Goal: Task Accomplishment & Management: Complete application form

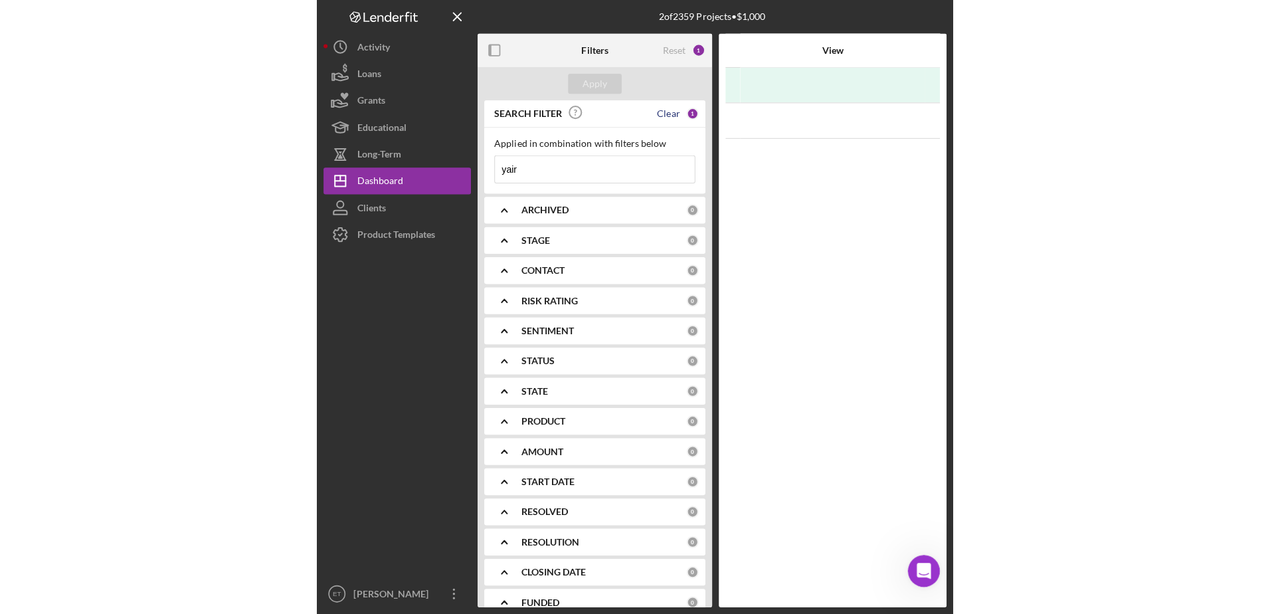
scroll to position [742, 0]
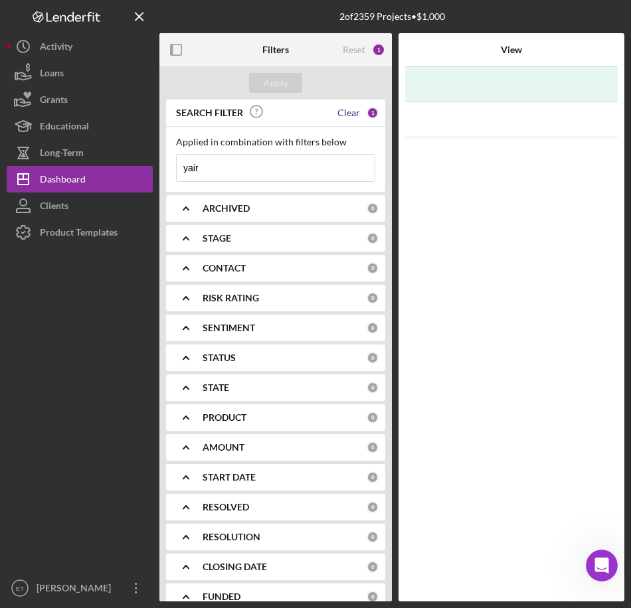
click at [348, 114] on div "Clear" at bounding box center [348, 113] width 23 height 11
click at [229, 172] on input at bounding box center [276, 168] width 198 height 27
click at [270, 78] on div "Apply" at bounding box center [276, 83] width 25 height 20
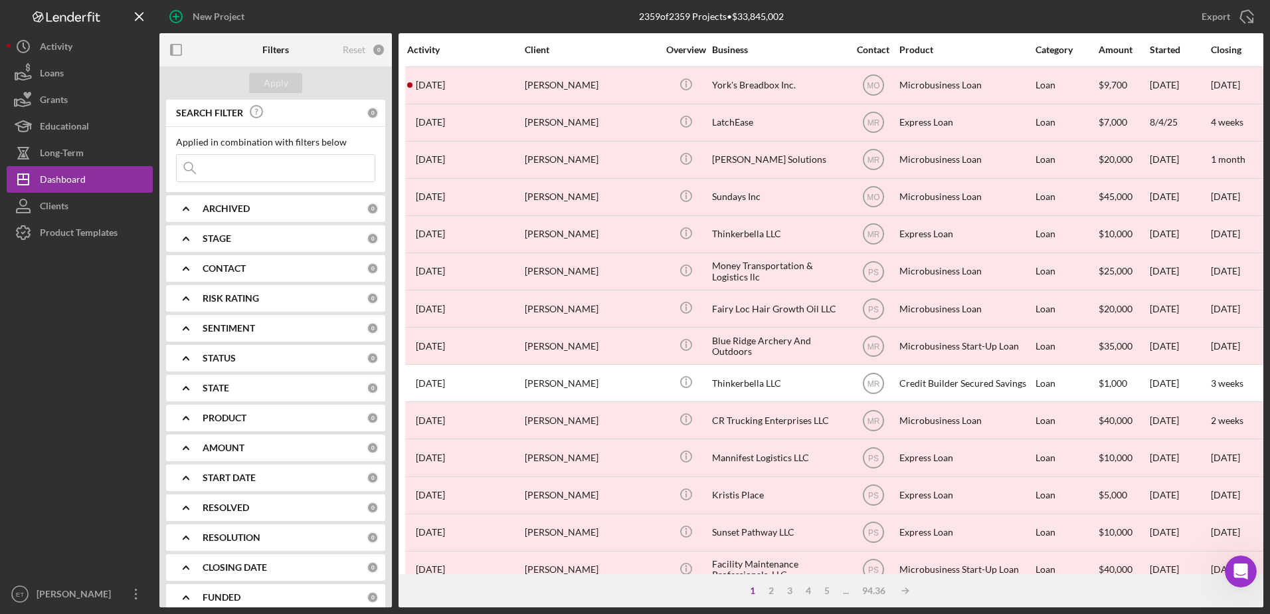
click at [242, 173] on input at bounding box center [276, 168] width 198 height 27
click at [592, 51] on div "Client" at bounding box center [591, 50] width 133 height 11
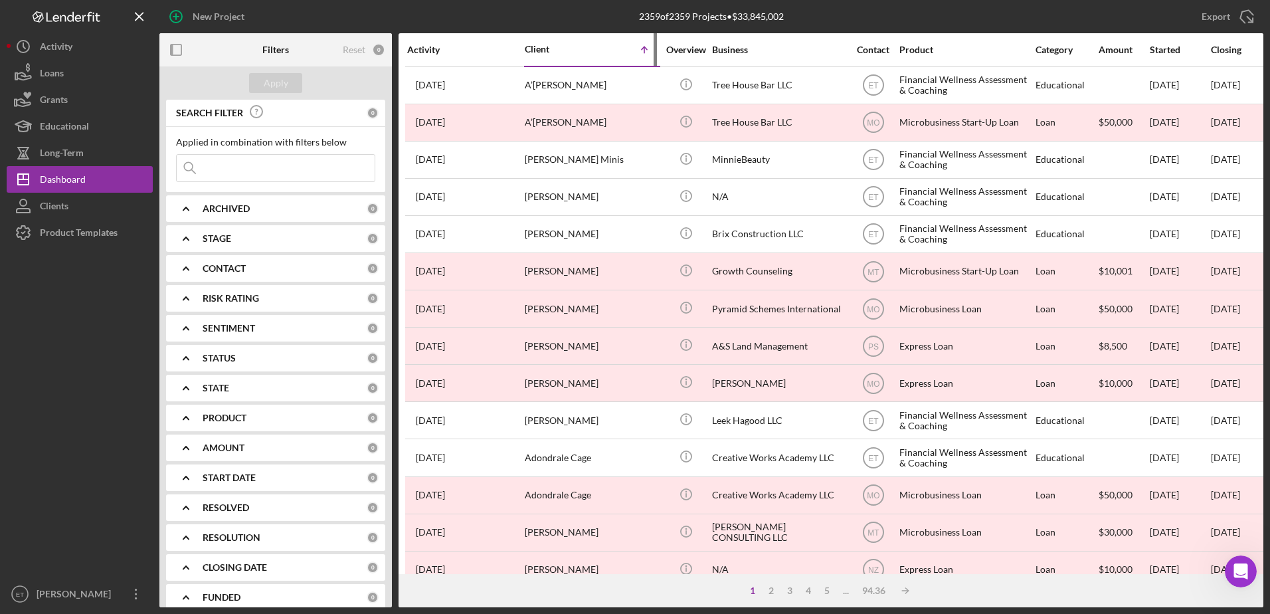
click at [592, 51] on div "Icon/Table Sort Arrow" at bounding box center [624, 50] width 66 height 27
click at [460, 43] on div "Activity" at bounding box center [465, 50] width 116 height 32
click at [446, 58] on div "Activity" at bounding box center [465, 50] width 116 height 32
click at [424, 52] on div "Activity" at bounding box center [465, 50] width 116 height 11
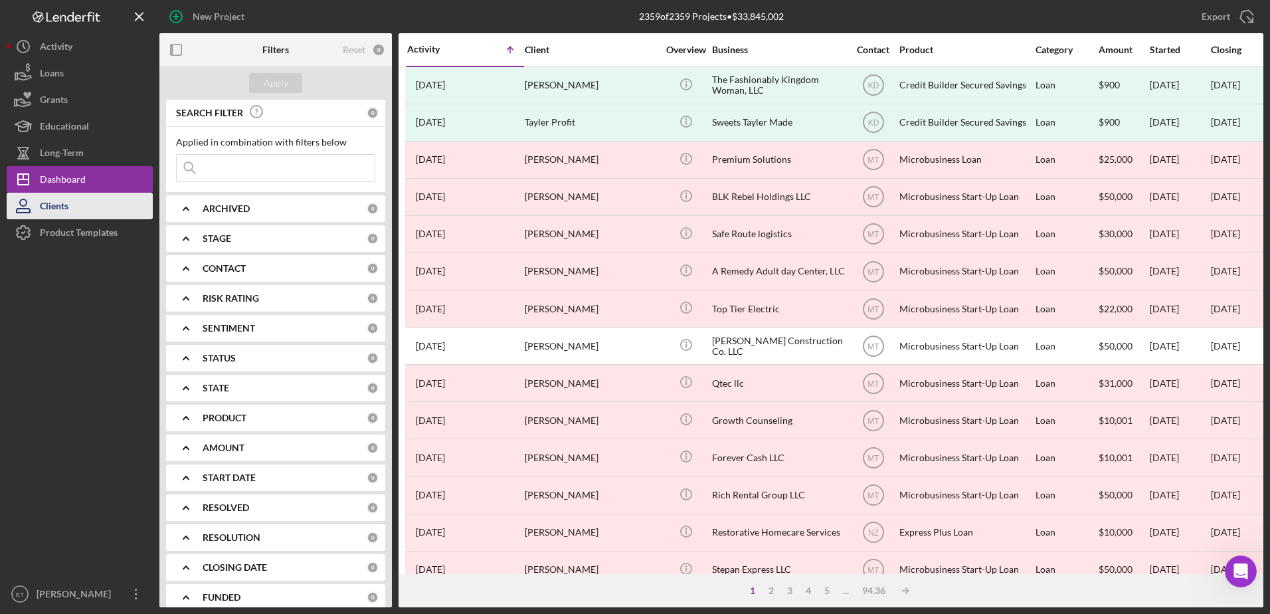
click at [60, 207] on div "Clients" at bounding box center [54, 208] width 29 height 30
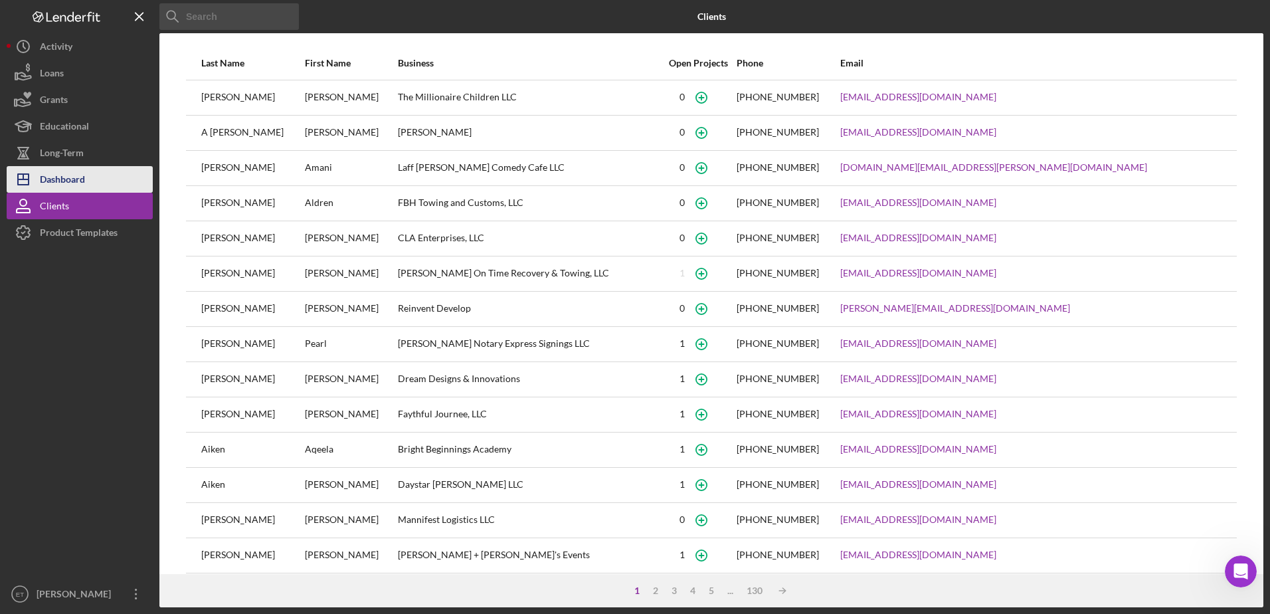
click at [55, 181] on div "Dashboard" at bounding box center [62, 181] width 45 height 30
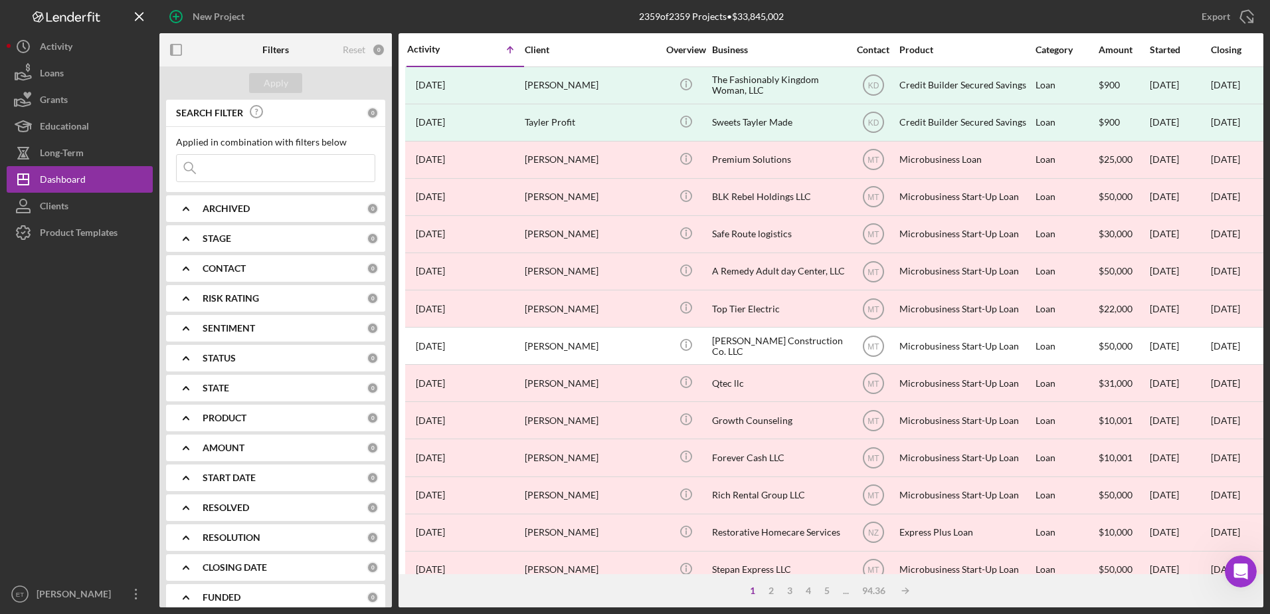
click at [512, 51] on icon "Icon/Table Sort Arrow" at bounding box center [510, 50] width 27 height 27
click at [439, 54] on div "Activity" at bounding box center [436, 49] width 58 height 11
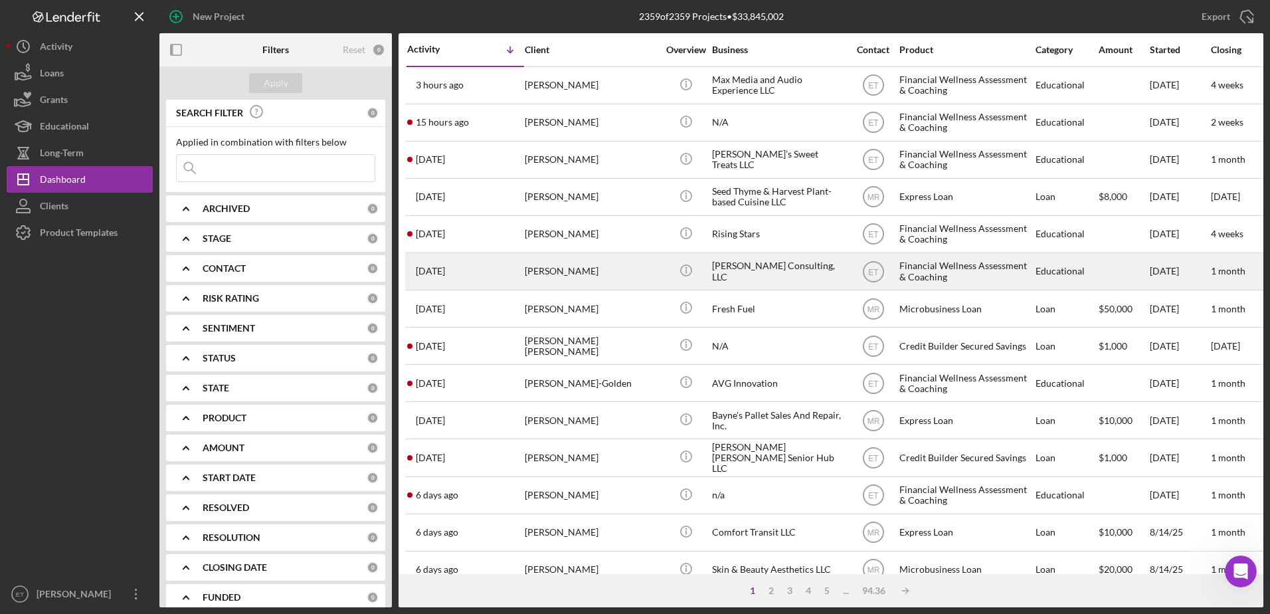
click at [610, 272] on div "[PERSON_NAME]" at bounding box center [591, 271] width 133 height 35
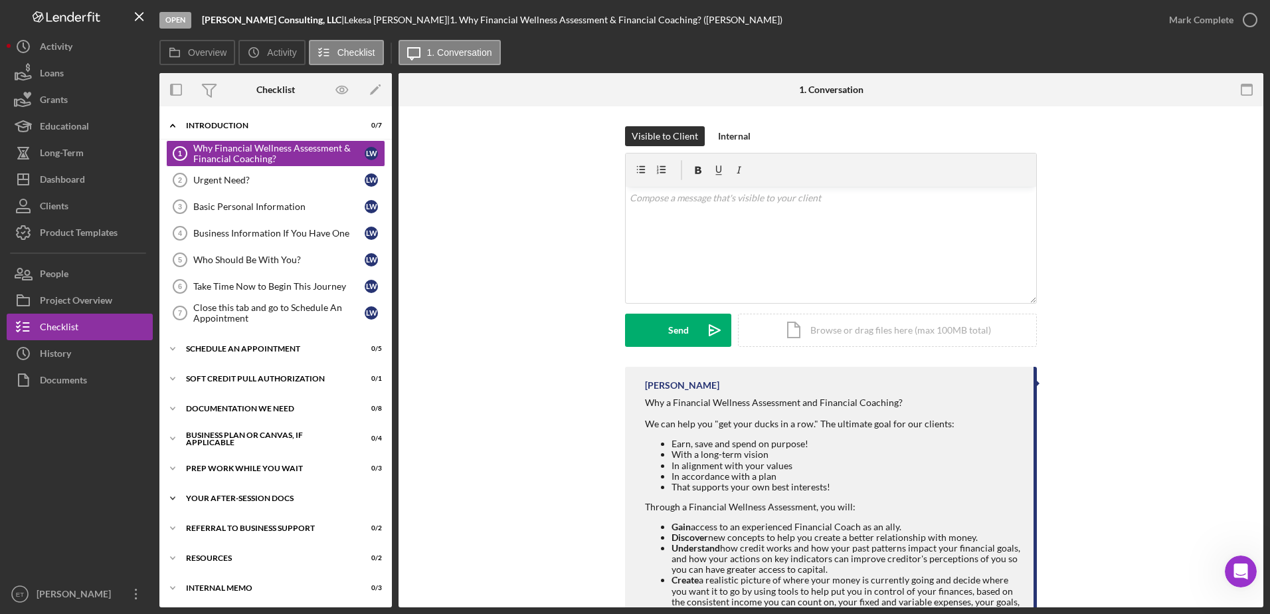
click at [245, 496] on div "Your After-Session Docs" at bounding box center [280, 498] width 189 height 8
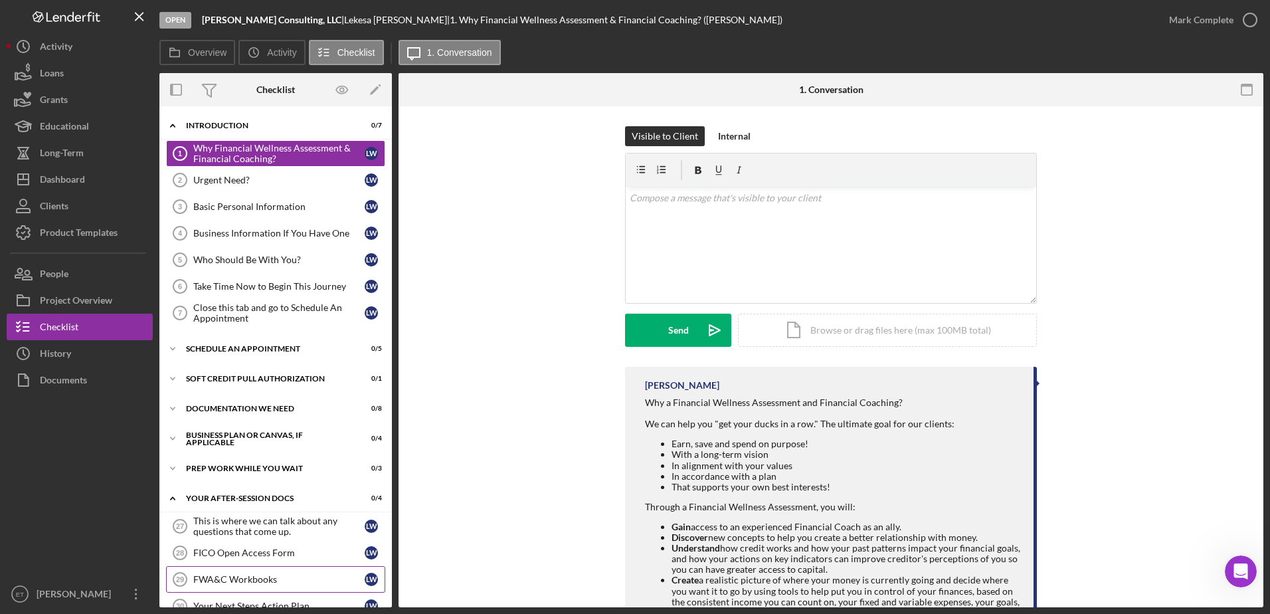
click at [244, 578] on div "FWA&C Workbooks" at bounding box center [278, 579] width 171 height 11
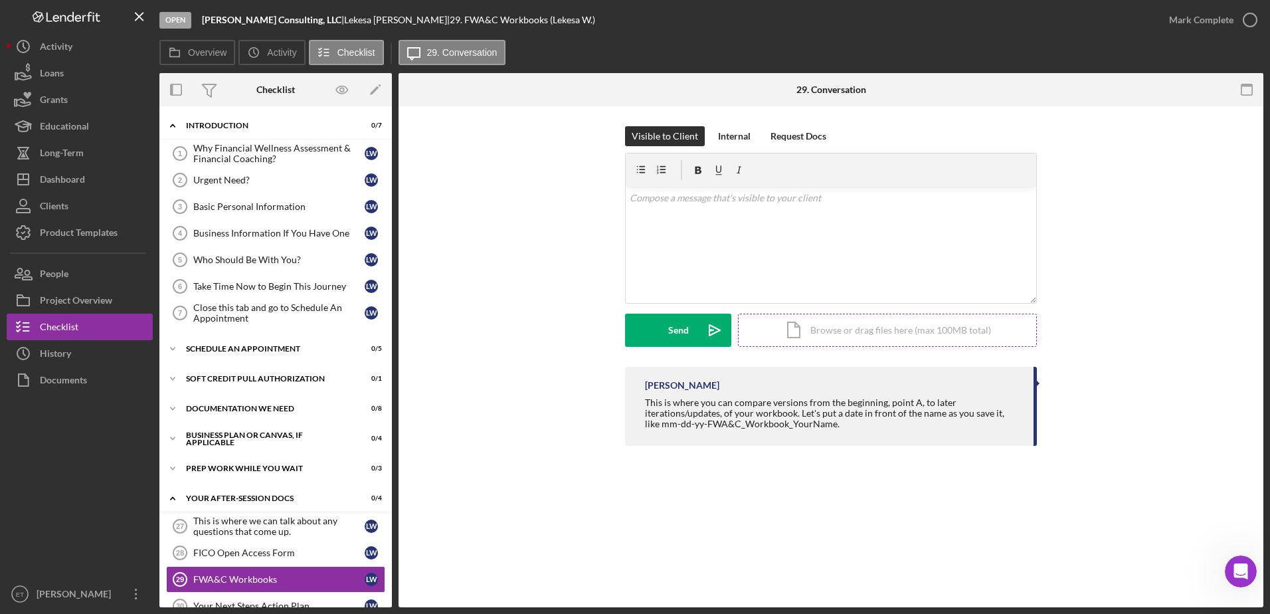
click at [630, 337] on div "Icon/Document Browse or drag files here (max 100MB total) Tap to choose files o…" at bounding box center [887, 330] width 299 height 33
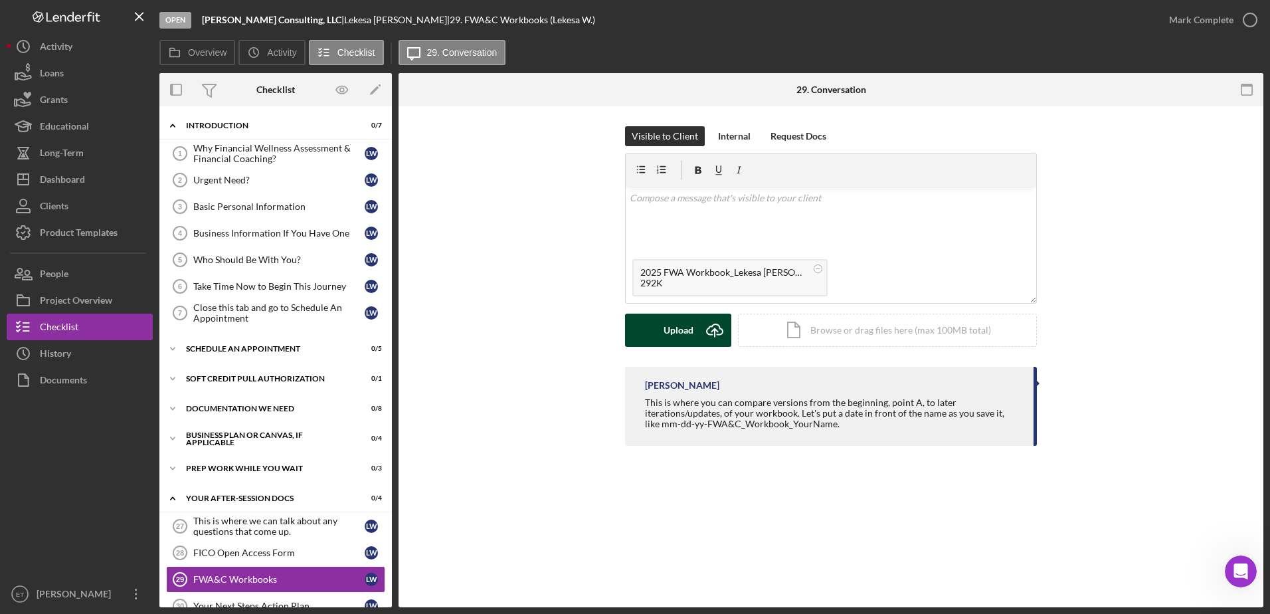
click at [630, 331] on icon "Icon/Upload" at bounding box center [714, 330] width 33 height 33
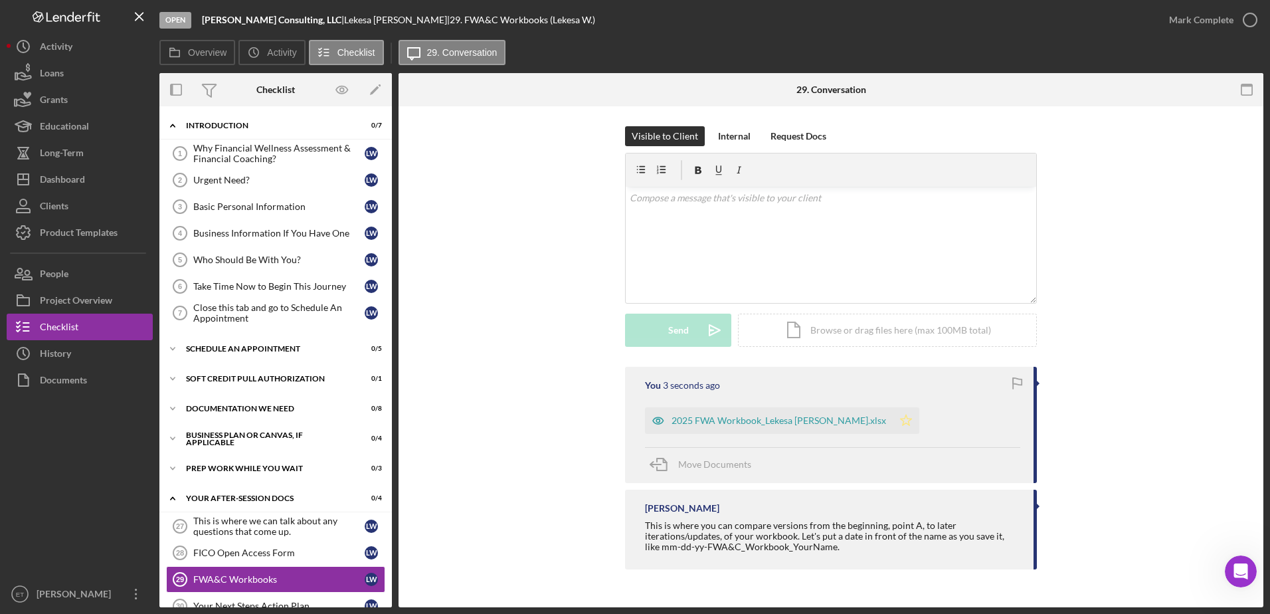
click at [630, 422] on polygon "button" at bounding box center [906, 420] width 11 height 11
click at [69, 176] on div "Dashboard" at bounding box center [62, 181] width 45 height 30
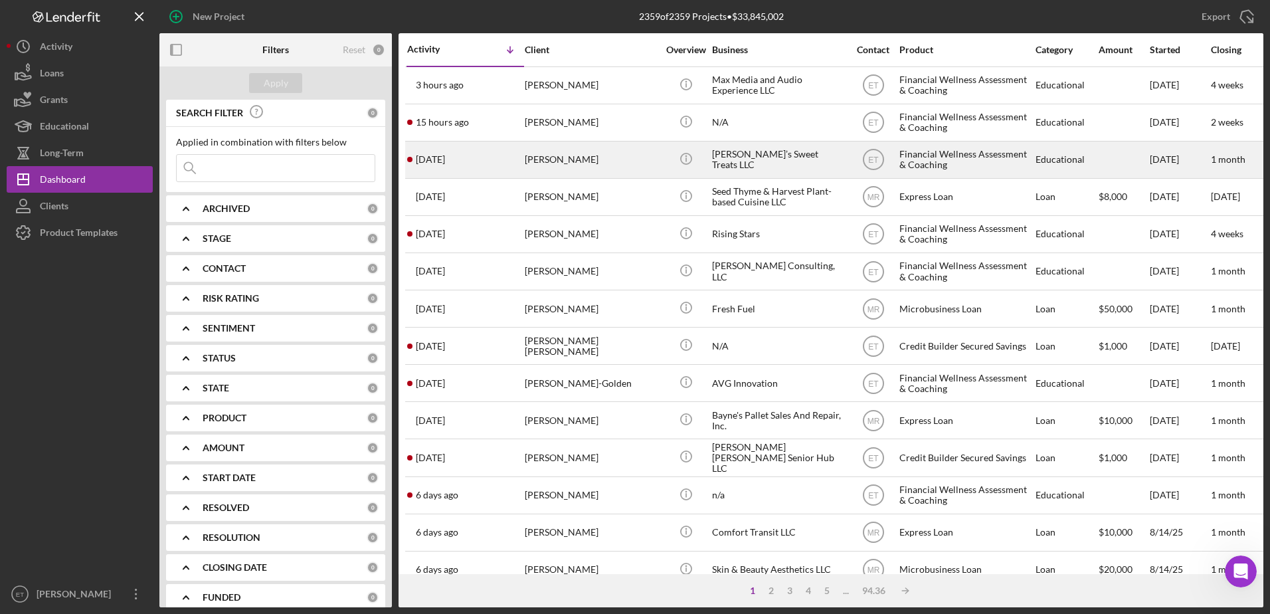
click at [630, 164] on div "[PERSON_NAME]’s Sweet Treats LLC" at bounding box center [778, 159] width 133 height 35
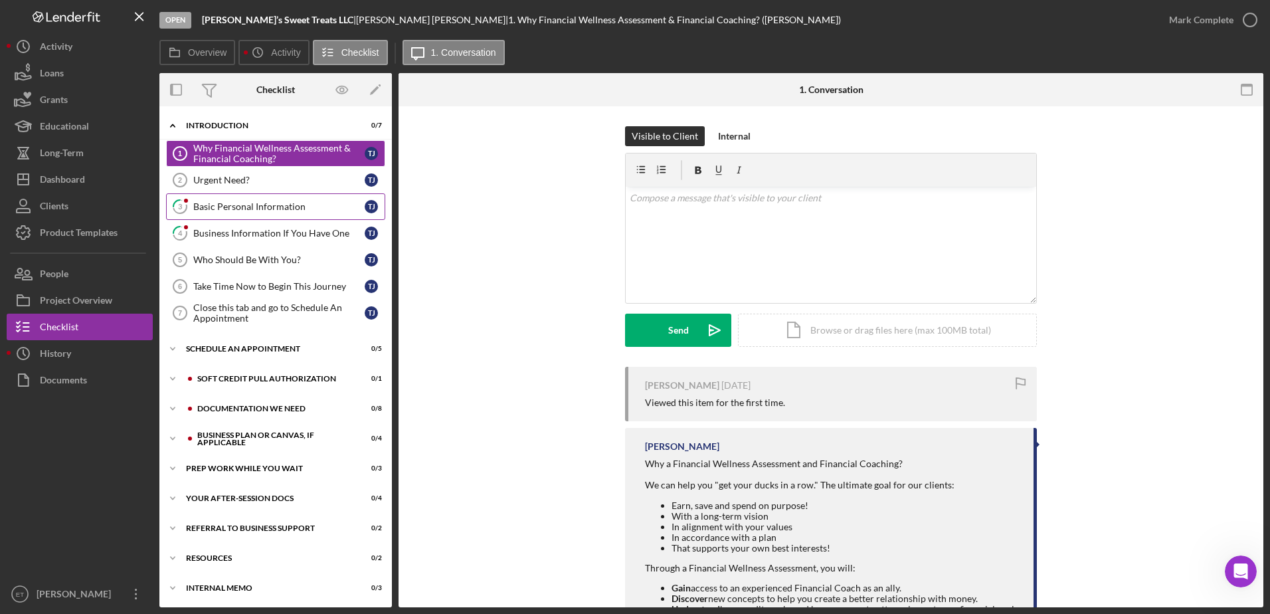
click at [258, 213] on link "3 Basic Personal Information T J" at bounding box center [275, 206] width 219 height 27
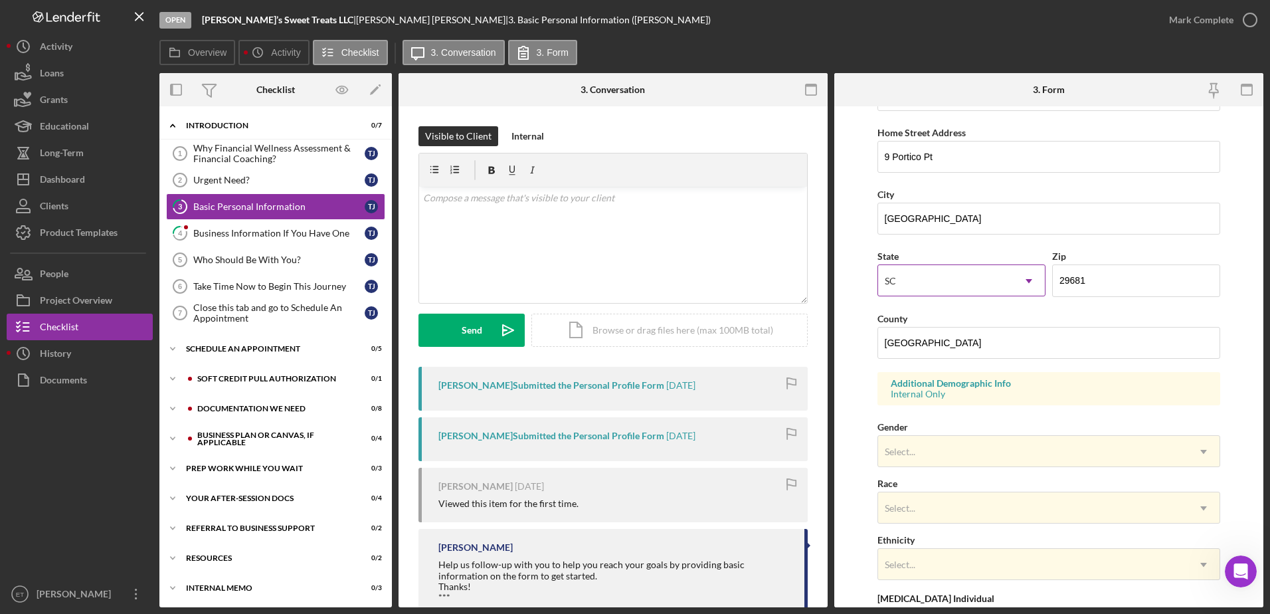
scroll to position [236, 0]
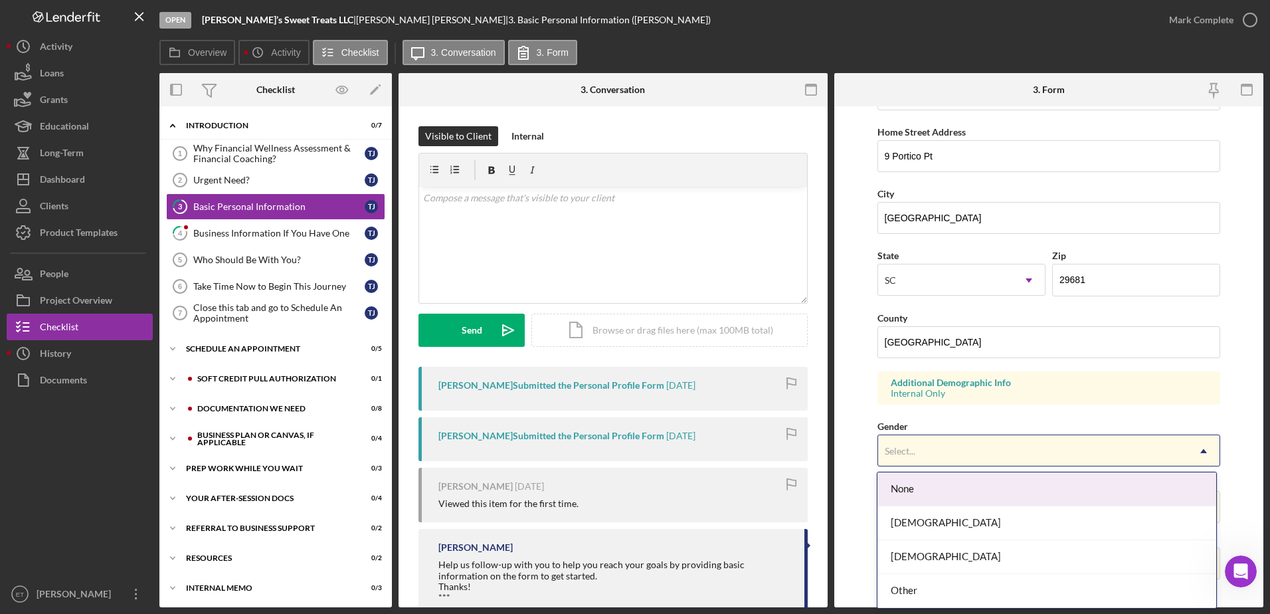
click at [630, 458] on div "Select..." at bounding box center [1033, 451] width 310 height 31
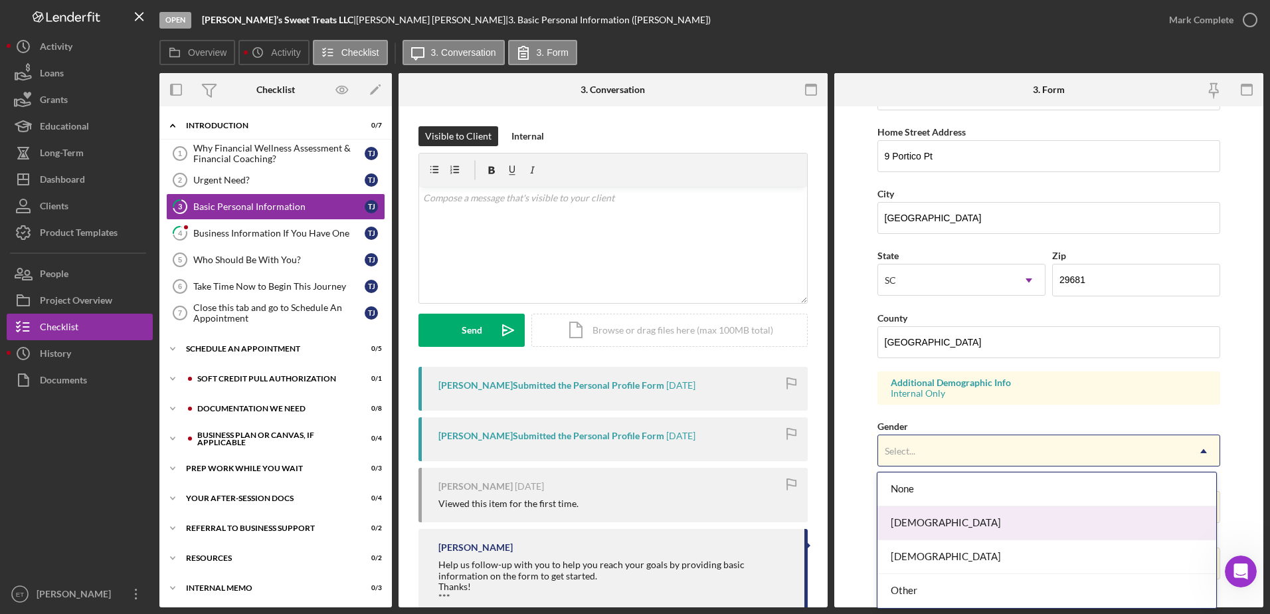
click at [630, 520] on div "[DEMOGRAPHIC_DATA]" at bounding box center [1046, 523] width 339 height 34
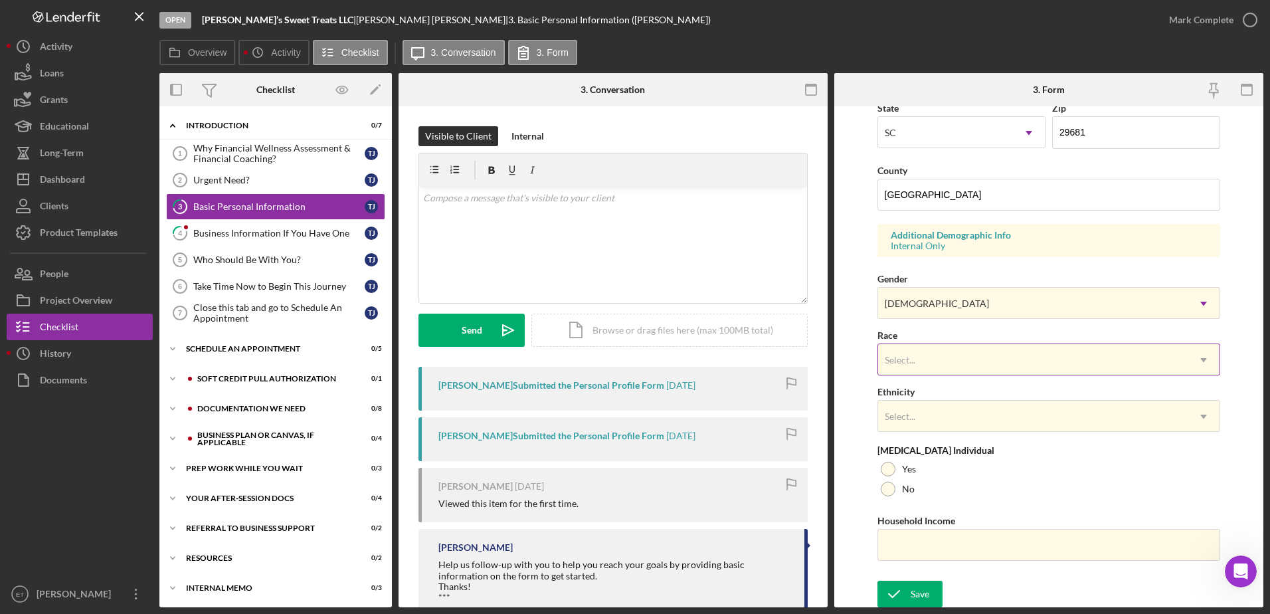
scroll to position [386, 0]
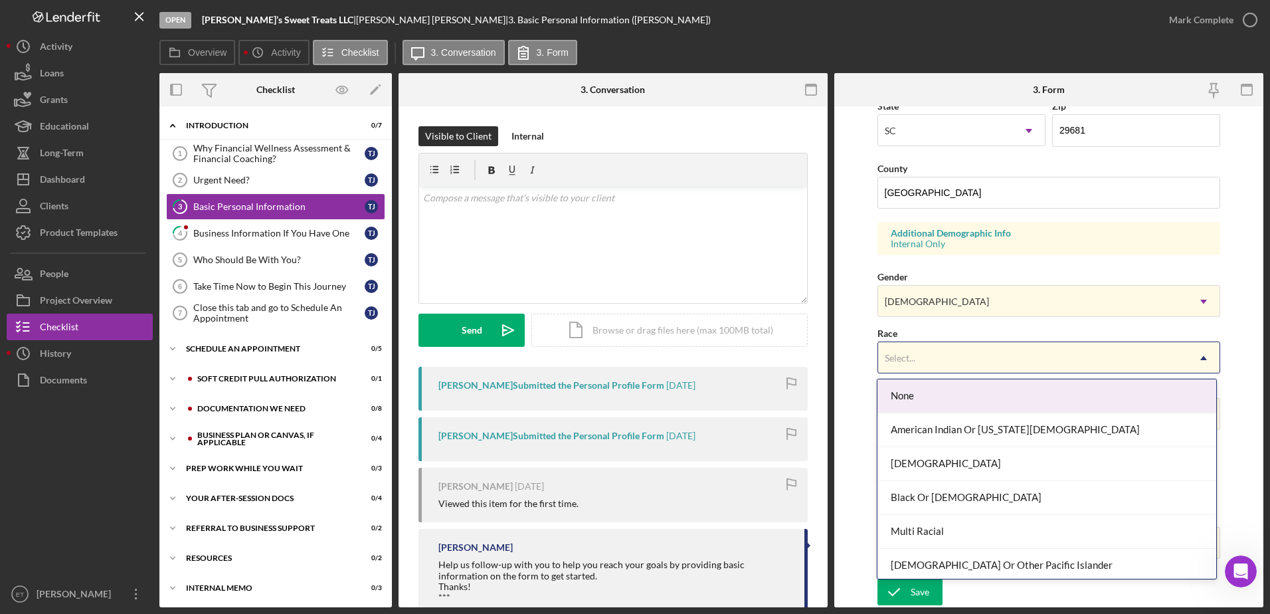
click at [630, 358] on div "Select..." at bounding box center [1033, 358] width 310 height 31
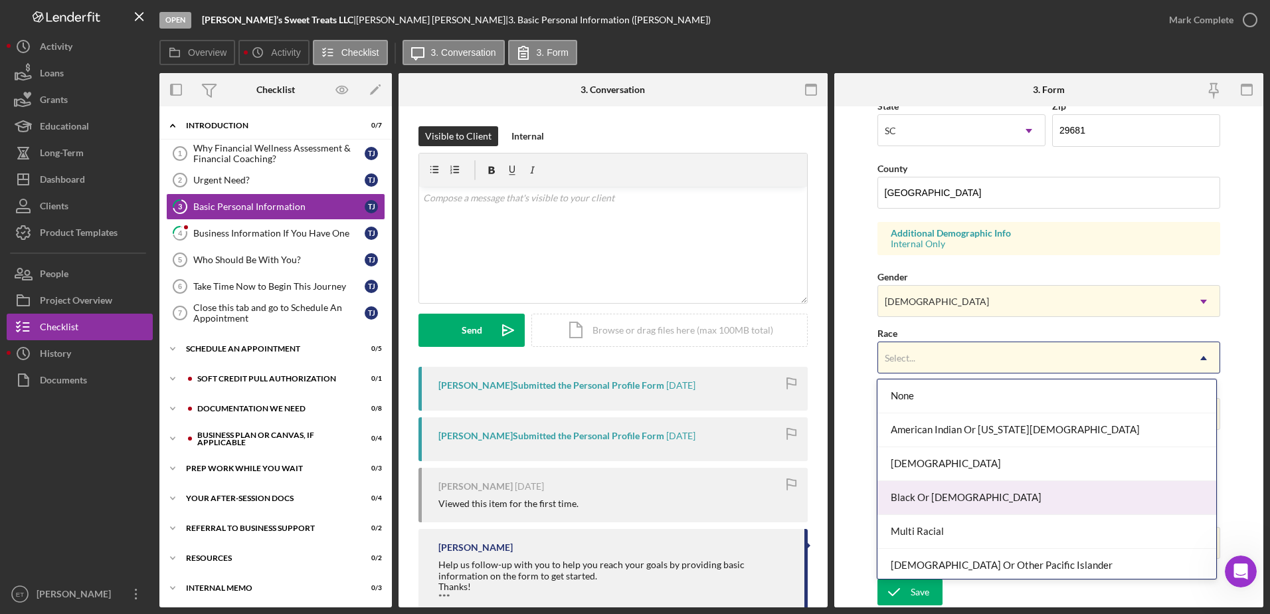
click at [630, 502] on div "Black Or [DEMOGRAPHIC_DATA]" at bounding box center [1046, 498] width 339 height 34
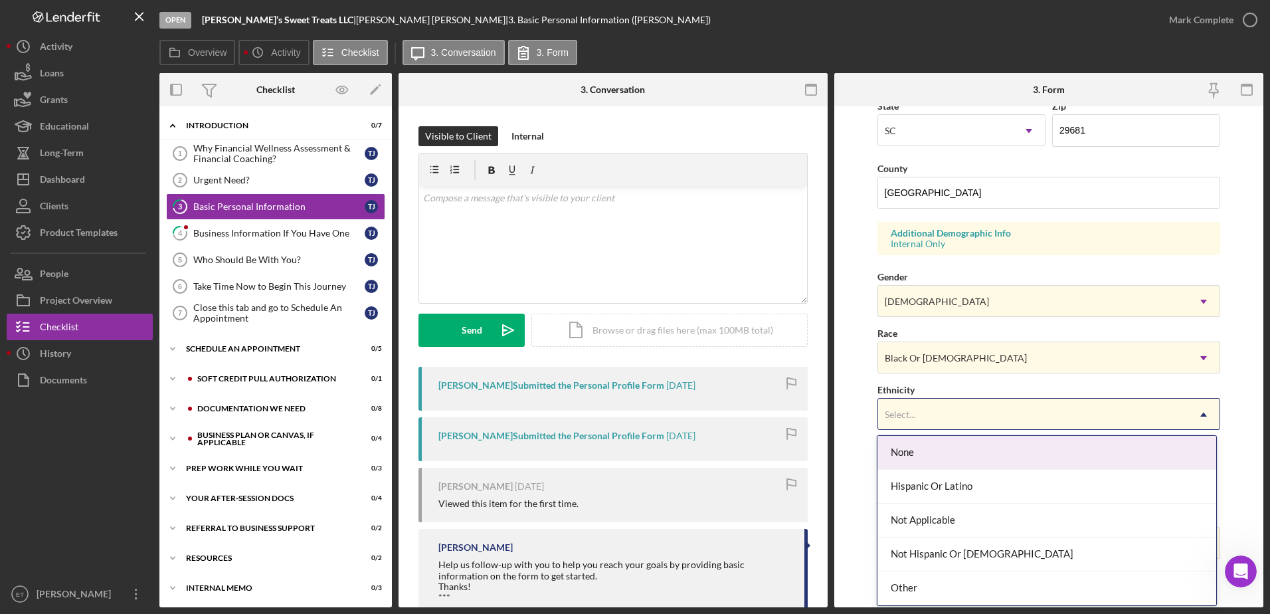
click at [630, 416] on div "Select..." at bounding box center [1033, 414] width 310 height 31
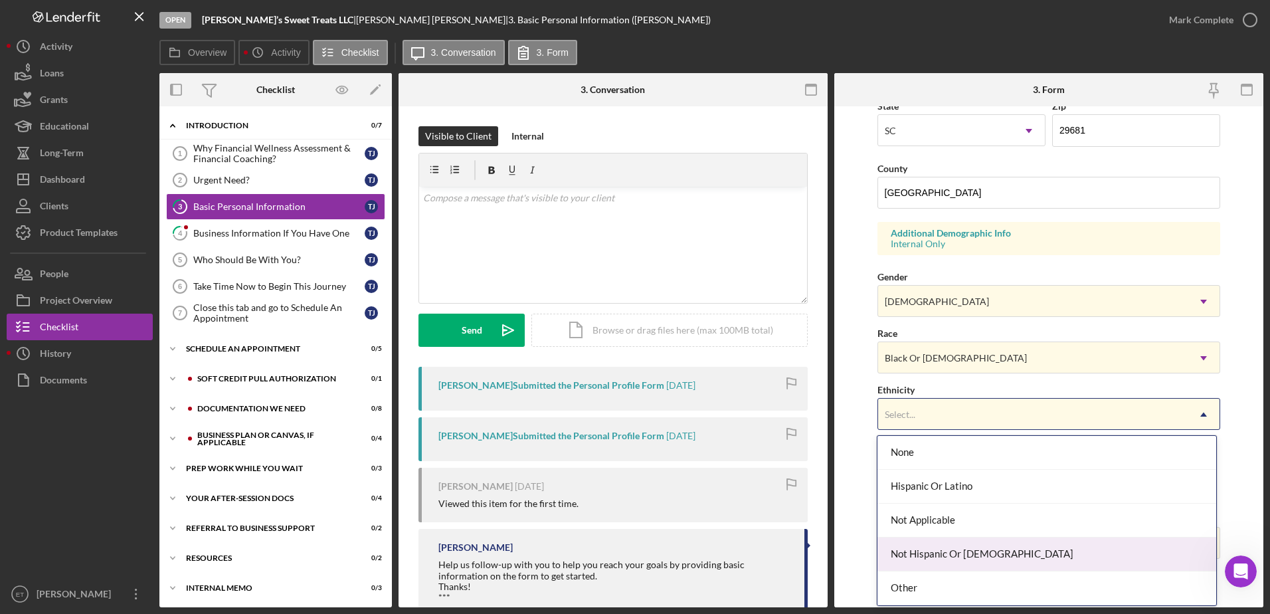
click at [630, 550] on div "Not Hispanic Or [DEMOGRAPHIC_DATA]" at bounding box center [1046, 554] width 339 height 34
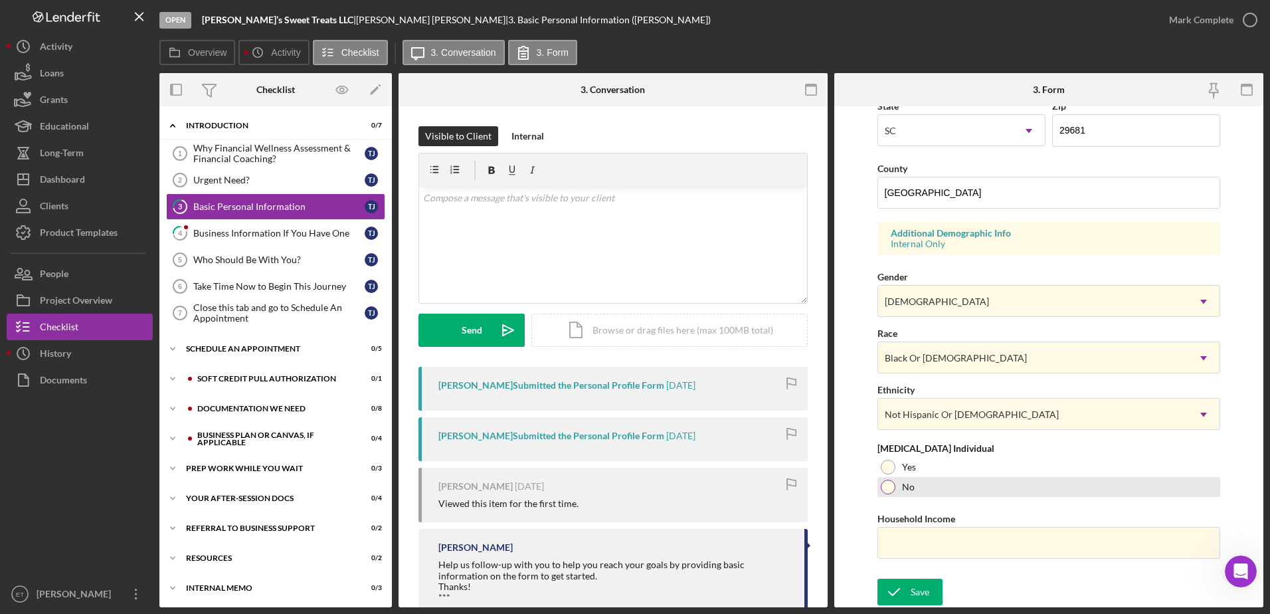
click at [630, 490] on div "No" at bounding box center [1048, 487] width 343 height 20
click at [630, 545] on input "Household Income" at bounding box center [1048, 543] width 343 height 32
type input "$78,204"
click at [630, 592] on div "Save" at bounding box center [920, 592] width 19 height 27
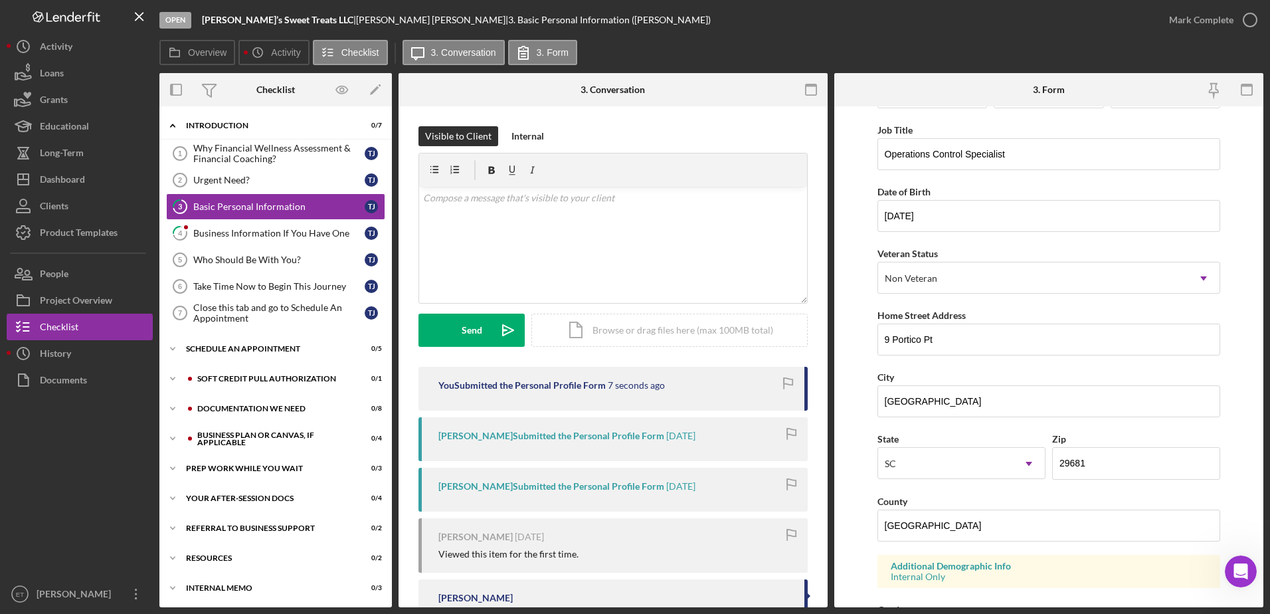
scroll to position [0, 0]
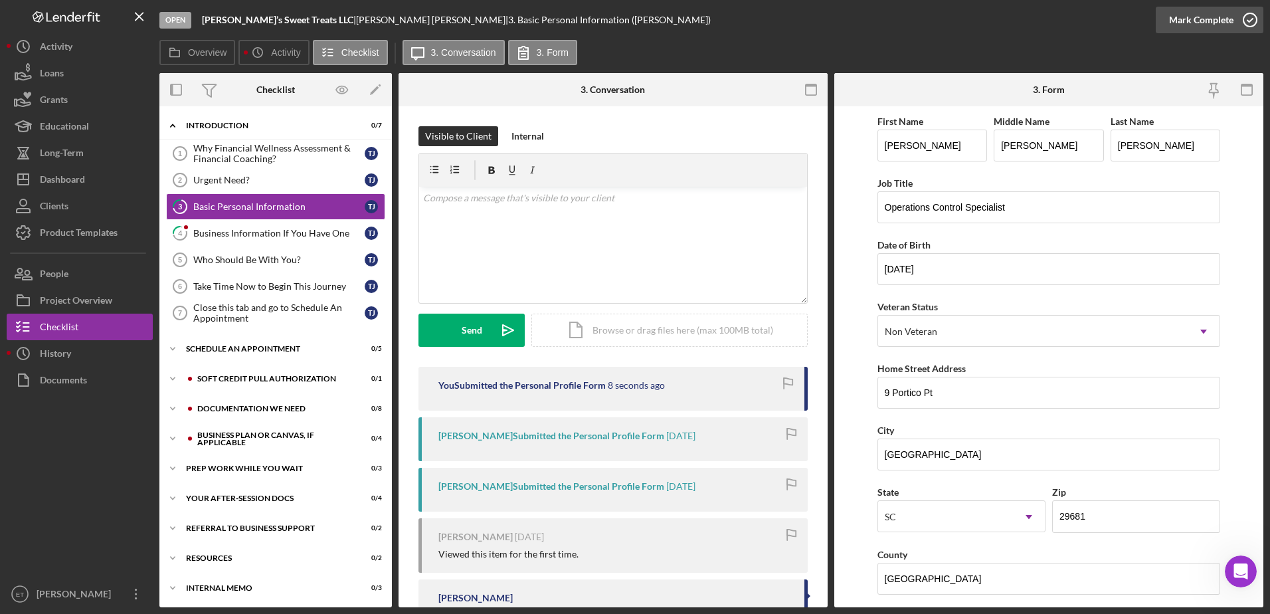
click at [630, 17] on icon "button" at bounding box center [1250, 19] width 33 height 33
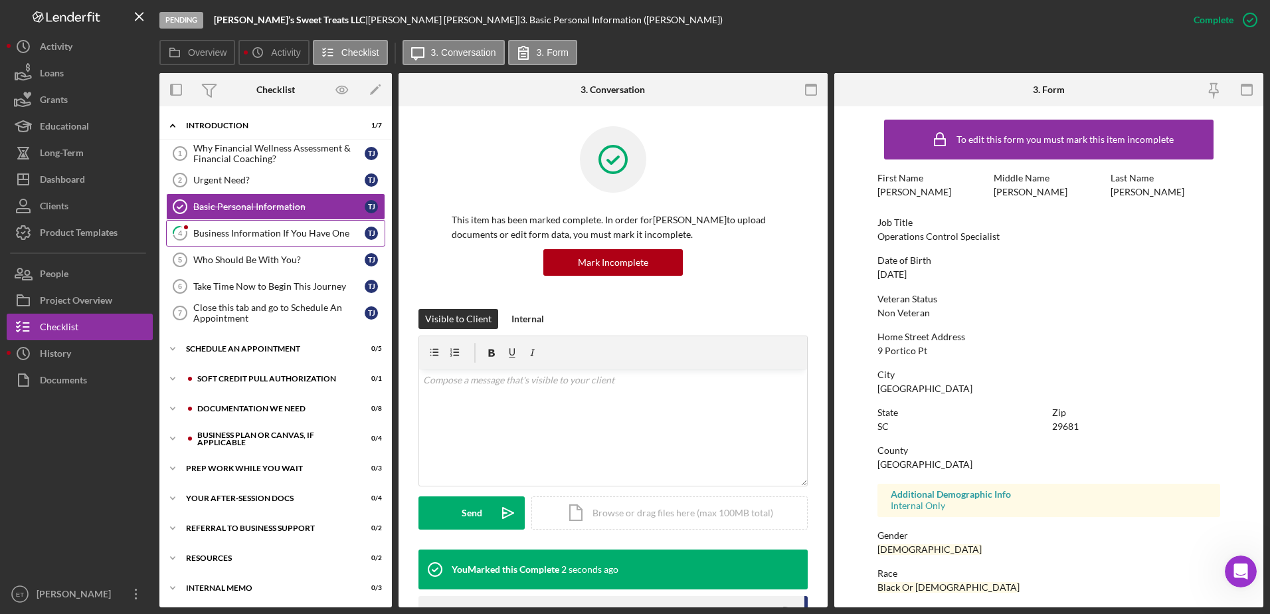
click at [233, 229] on div "Business Information If You Have One" at bounding box center [278, 233] width 171 height 11
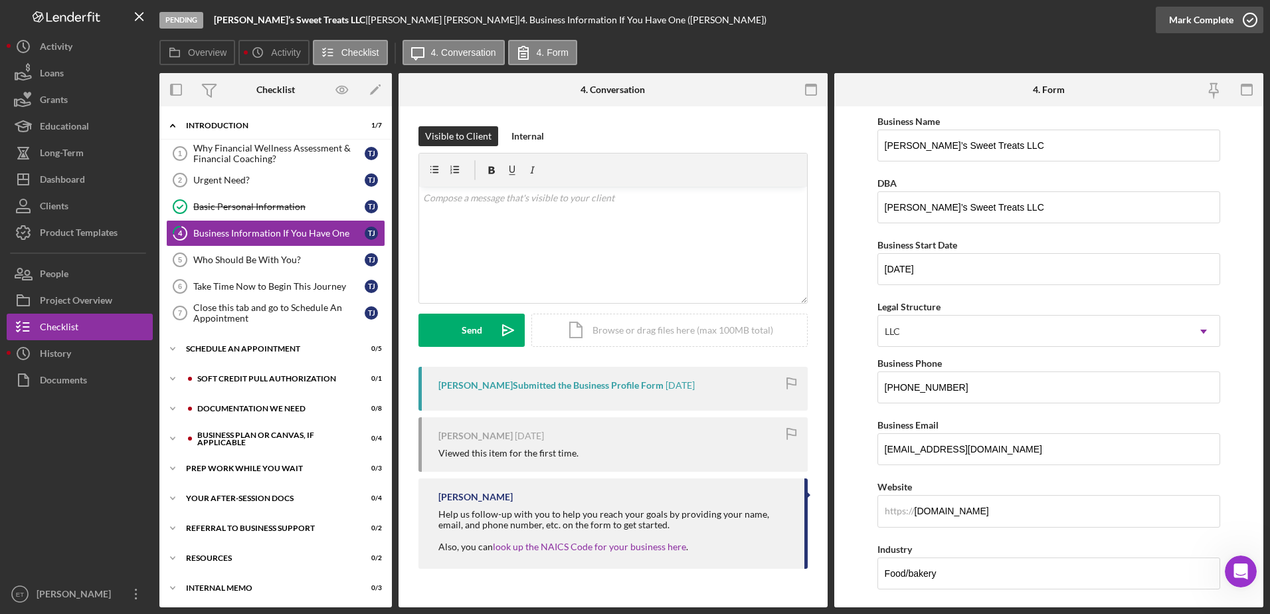
click at [630, 19] on icon "button" at bounding box center [1250, 19] width 33 height 33
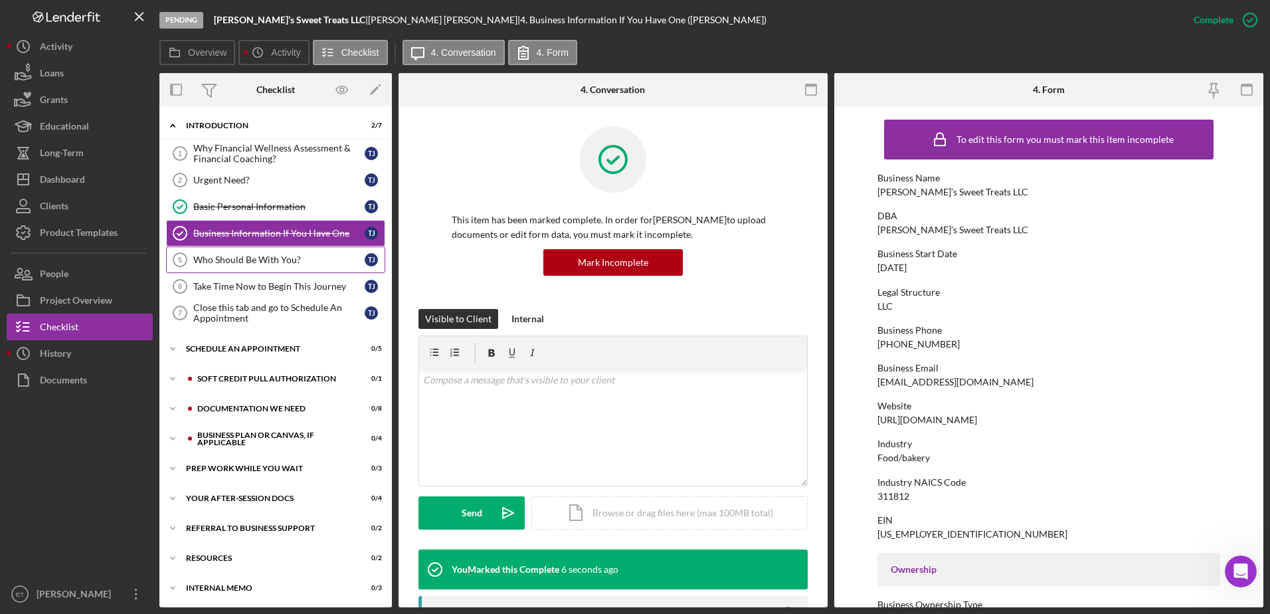
click at [232, 262] on div "Who Should Be With You?" at bounding box center [278, 259] width 171 height 11
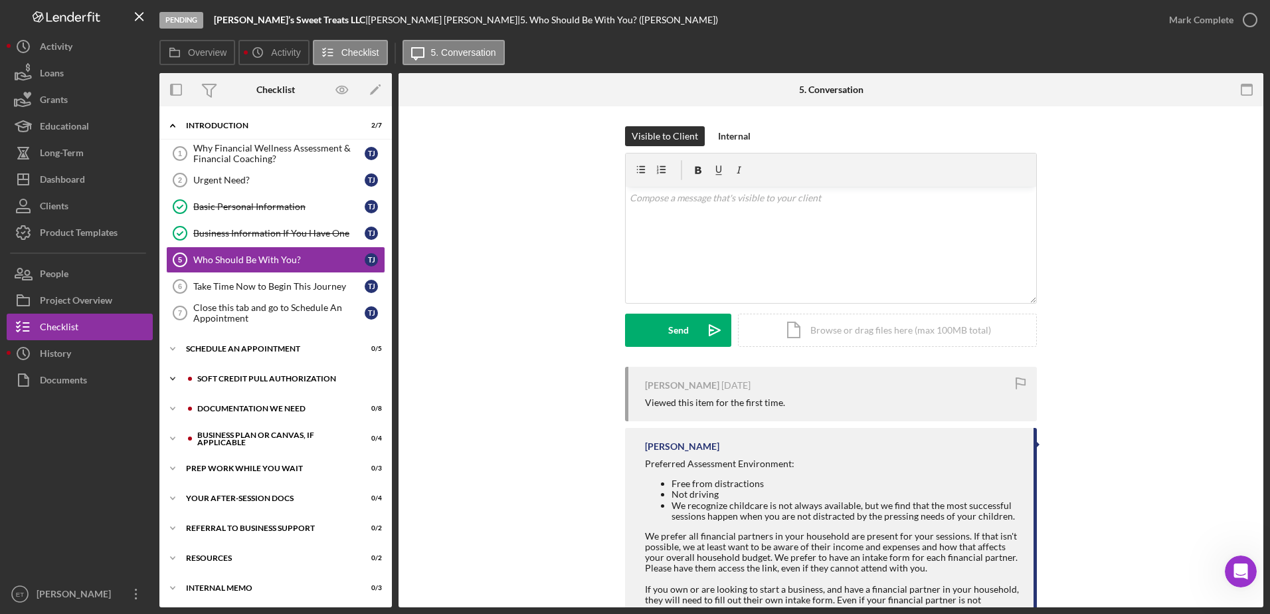
click at [229, 381] on div "Soft Credit Pull Authorization" at bounding box center [286, 379] width 178 height 8
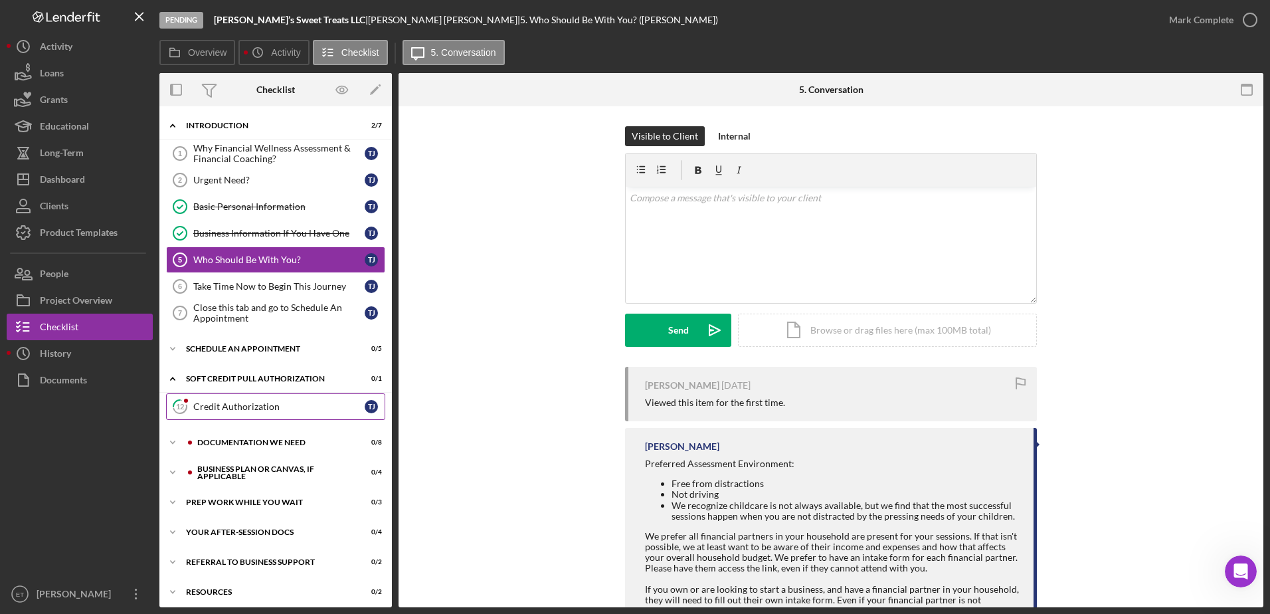
click at [221, 405] on div "Credit Authorization" at bounding box center [278, 406] width 171 height 11
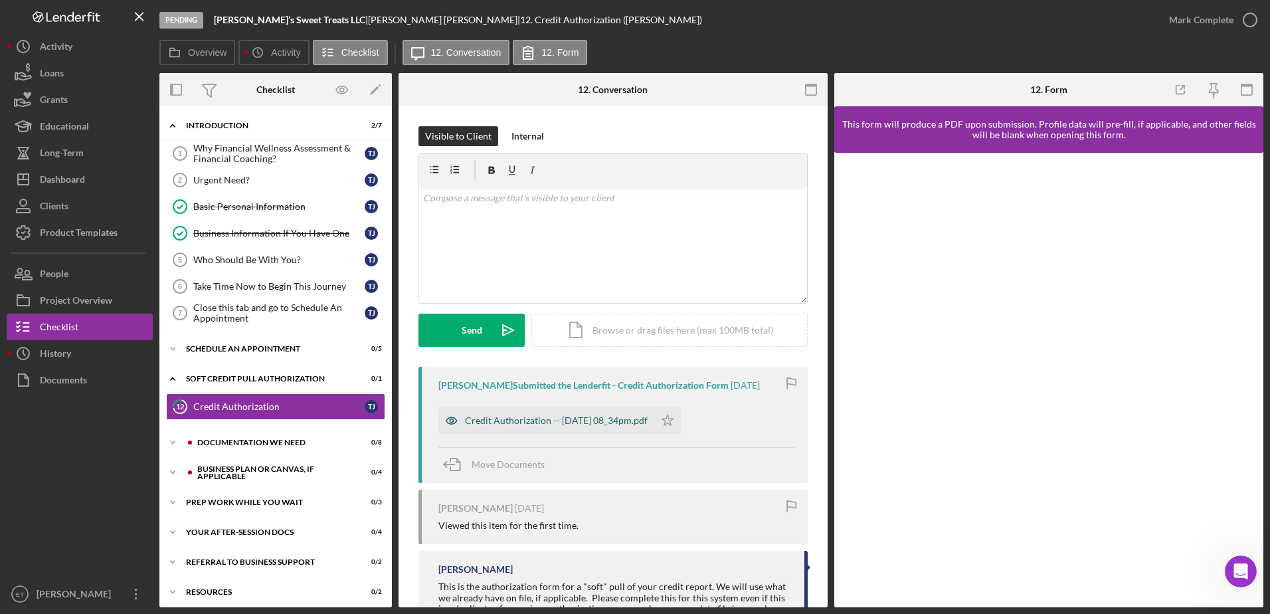
click at [456, 422] on icon "button" at bounding box center [451, 420] width 11 height 7
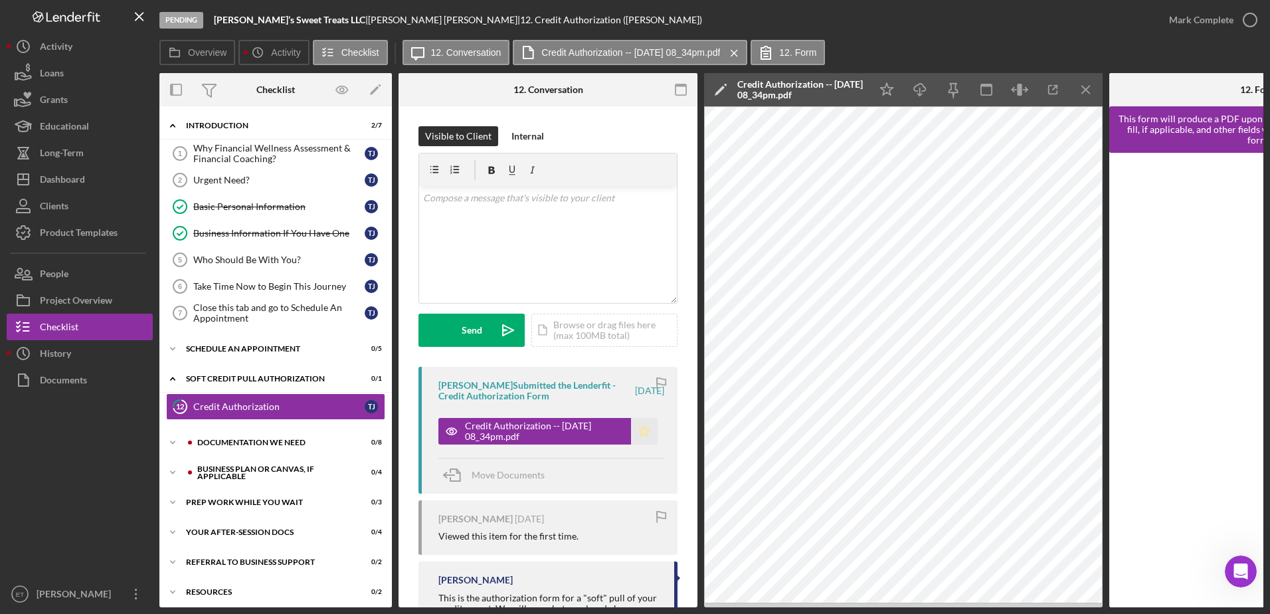
click at [630, 431] on polygon "button" at bounding box center [644, 430] width 11 height 11
click at [630, 19] on icon "button" at bounding box center [1250, 19] width 33 height 33
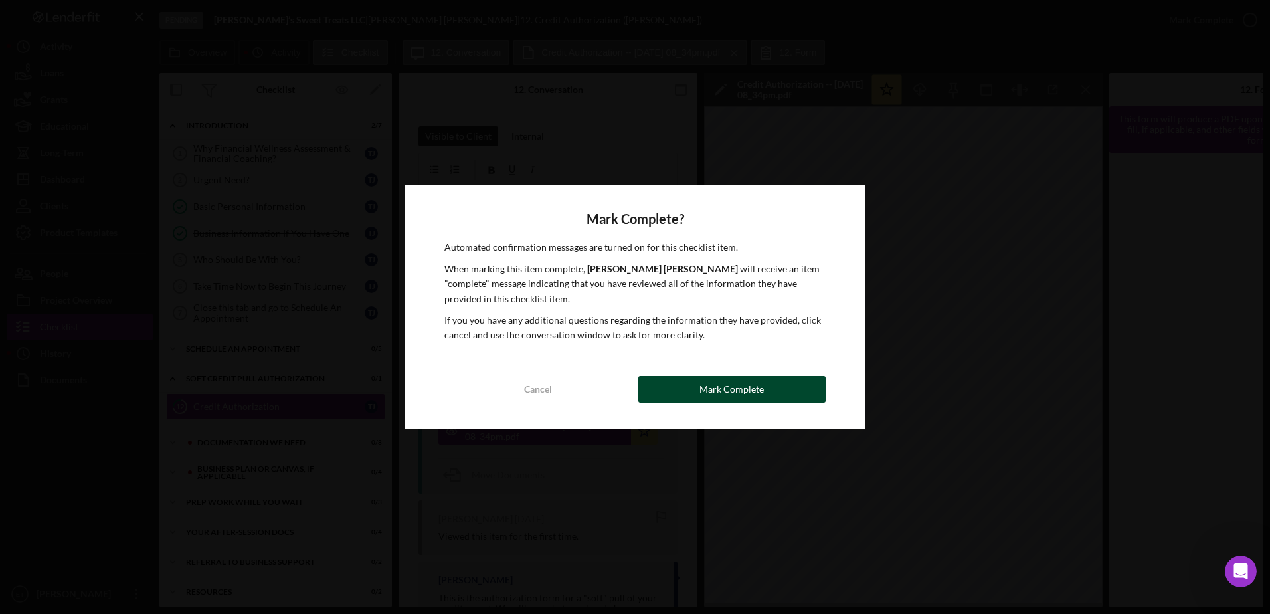
click at [630, 388] on button "Mark Complete" at bounding box center [731, 389] width 187 height 27
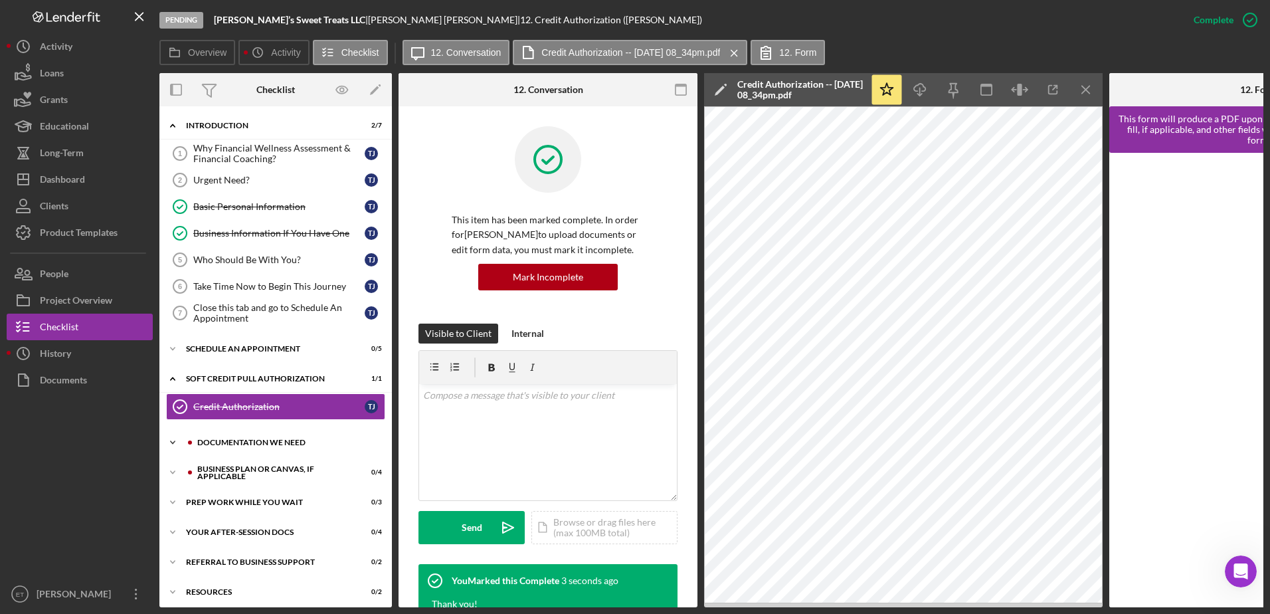
click at [249, 450] on div "Icon/Expander Documentation We Need 0 / 8" at bounding box center [275, 442] width 232 height 27
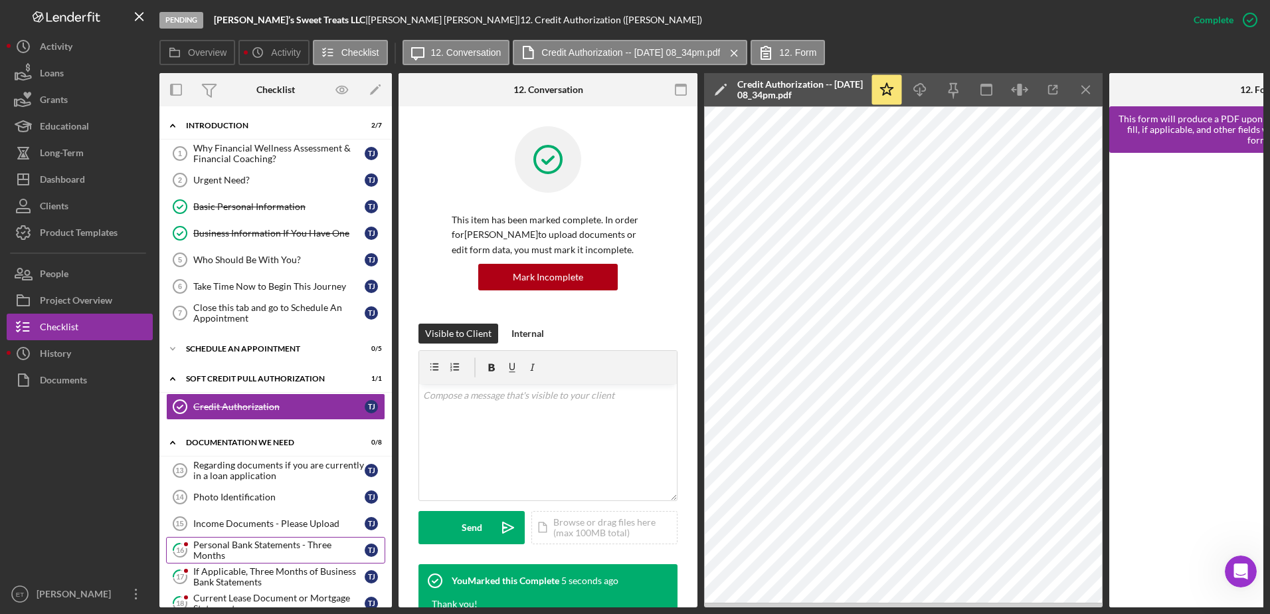
click at [225, 551] on div "Personal Bank Statements - Three Months" at bounding box center [278, 549] width 171 height 21
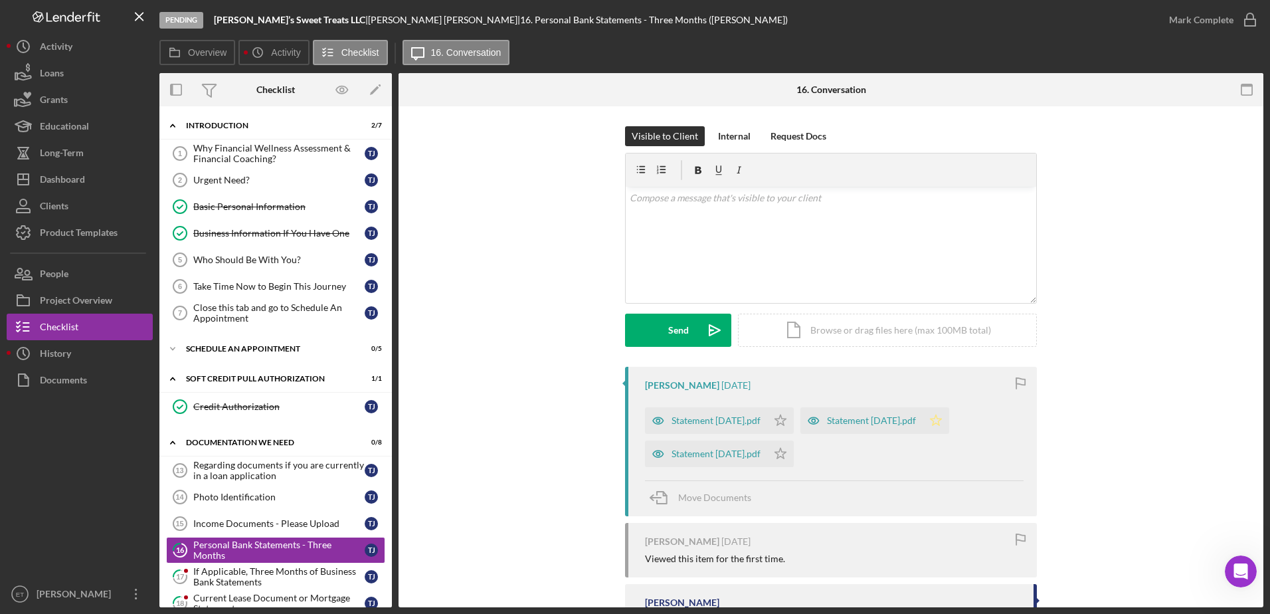
click at [630, 420] on icon "Icon/Star" at bounding box center [936, 420] width 27 height 27
click at [630, 418] on polygon "button" at bounding box center [780, 420] width 11 height 11
click at [630, 456] on icon "Icon/Star" at bounding box center [780, 453] width 27 height 27
click at [630, 426] on div "Statement [DATE].pdf" at bounding box center [871, 420] width 89 height 11
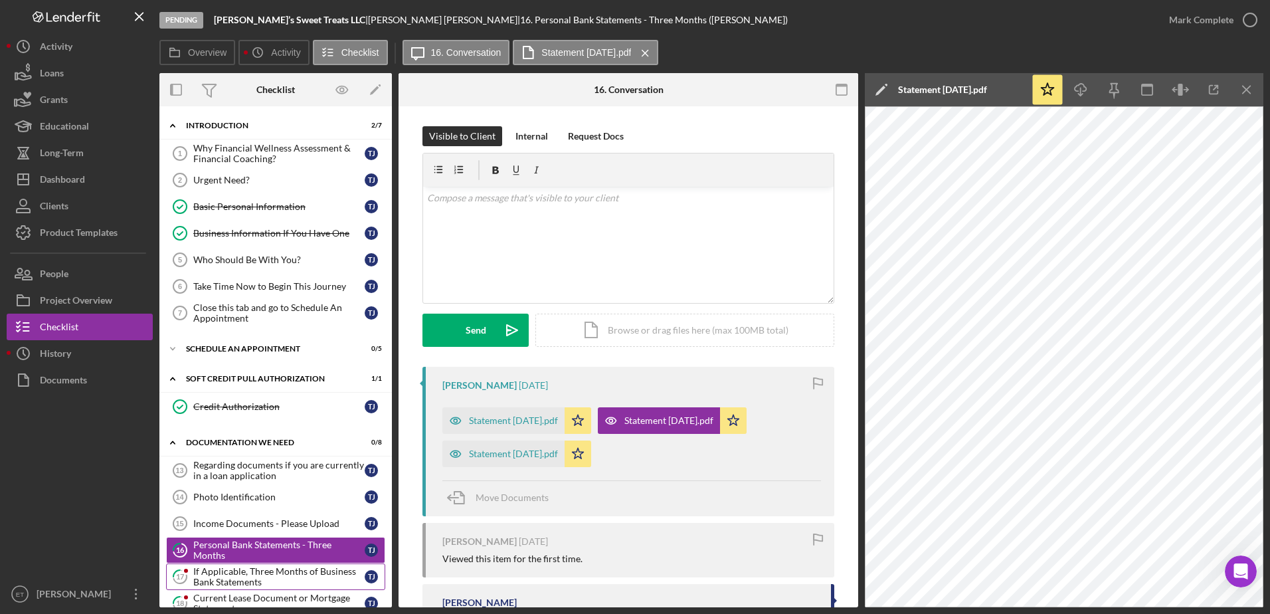
click at [239, 574] on div "If Applicable, Three Months of Business Bank Statements" at bounding box center [278, 576] width 171 height 21
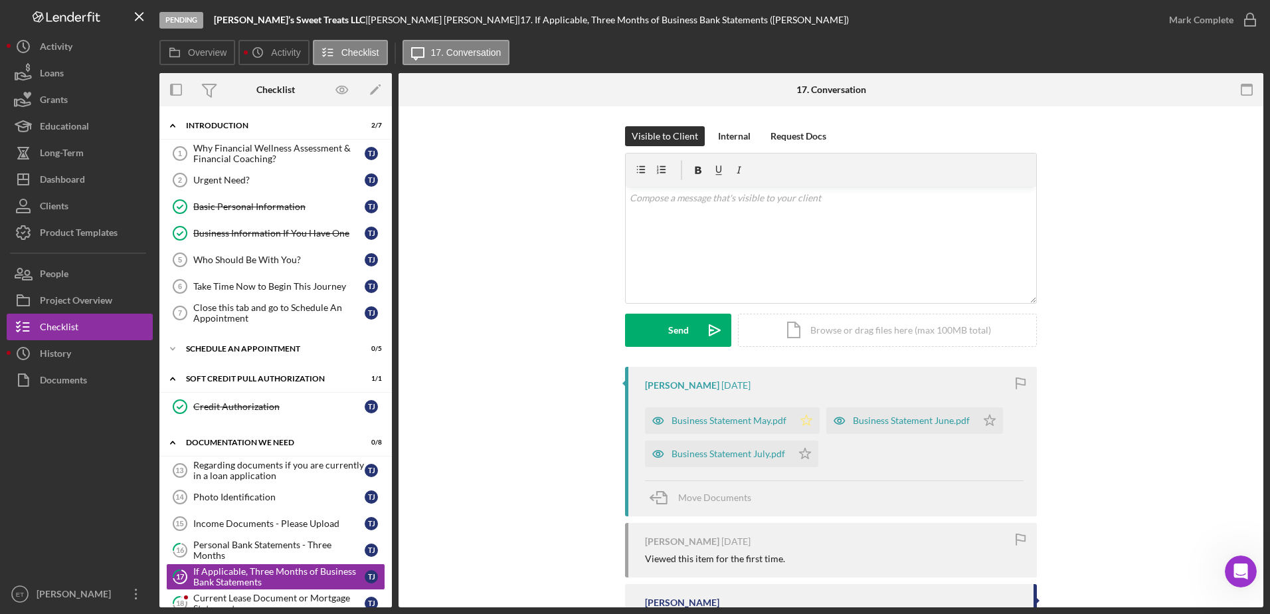
click at [630, 420] on icon "Icon/Star" at bounding box center [806, 420] width 27 height 27
click at [630, 422] on icon "Icon/Star" at bounding box center [989, 420] width 27 height 27
click at [630, 454] on polygon "button" at bounding box center [805, 453] width 11 height 11
click at [630, 420] on div "Business Statement May.pdf" at bounding box center [729, 420] width 115 height 11
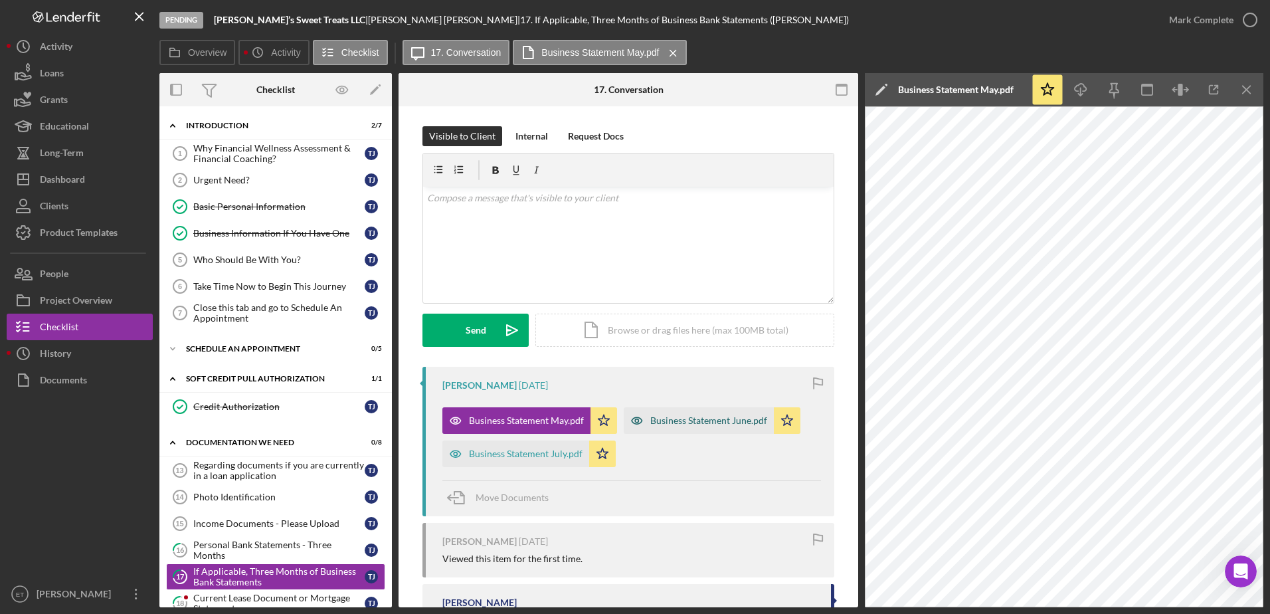
click at [630, 418] on div "Business Statement June.pdf" at bounding box center [708, 420] width 117 height 11
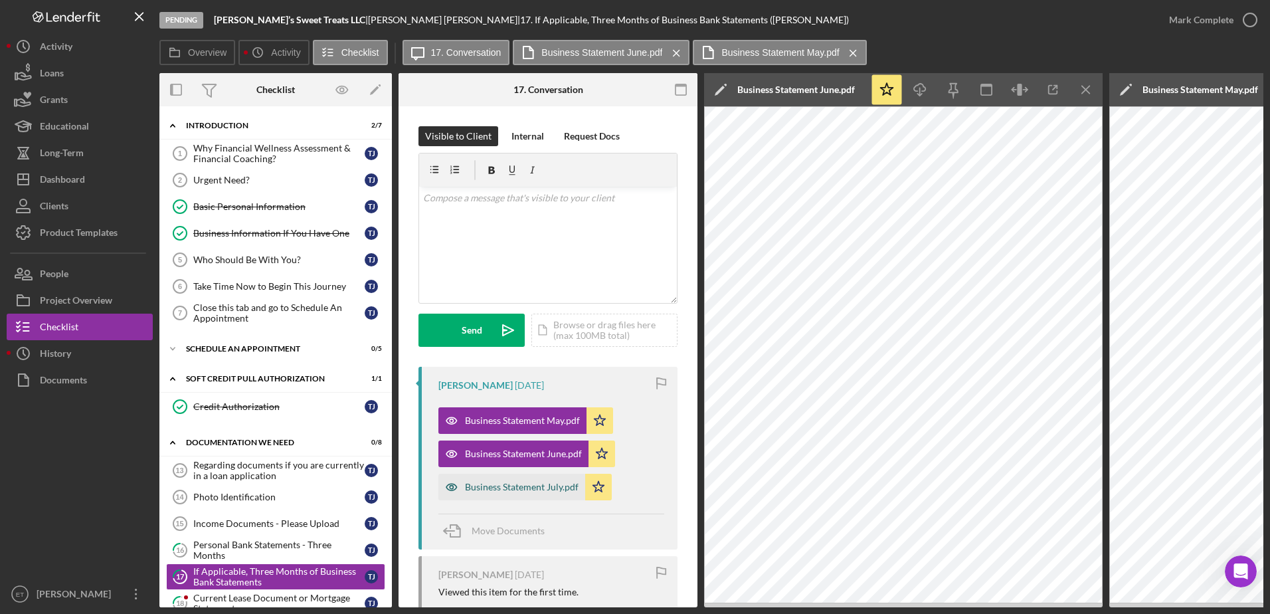
click at [525, 490] on div "Business Statement July.pdf" at bounding box center [522, 487] width 114 height 11
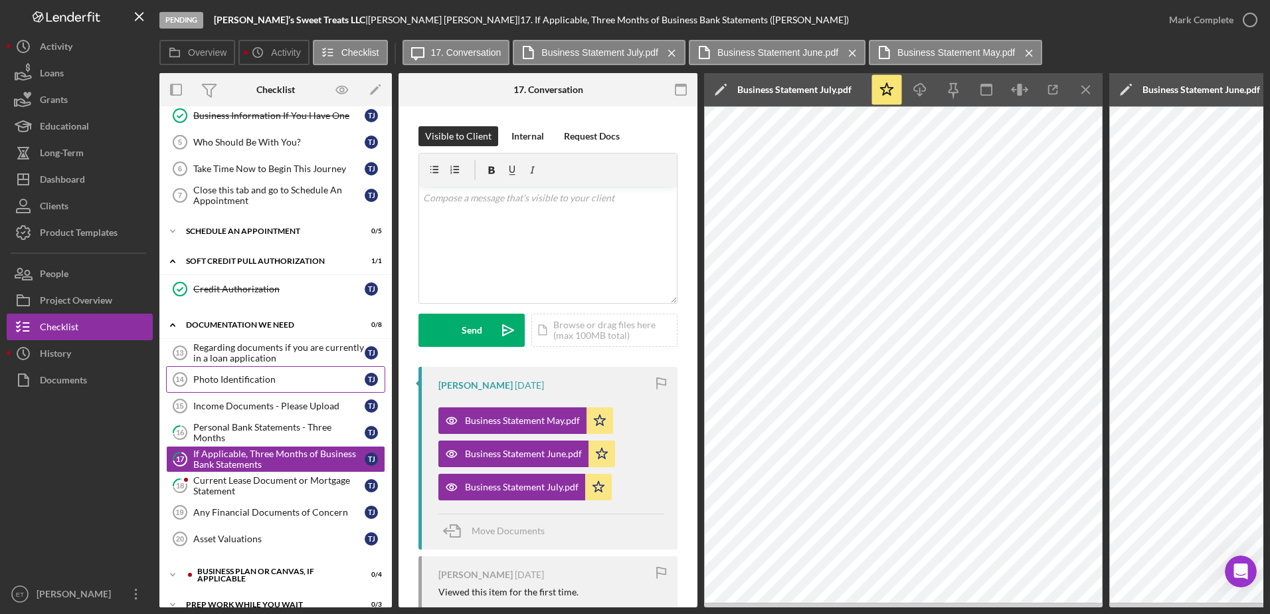
scroll to position [118, 0]
click at [240, 458] on div "If Applicable, Three Months of Business Bank Statements" at bounding box center [278, 458] width 171 height 21
click at [250, 483] on div "Current Lease Document or Mortgage Statement" at bounding box center [278, 484] width 171 height 21
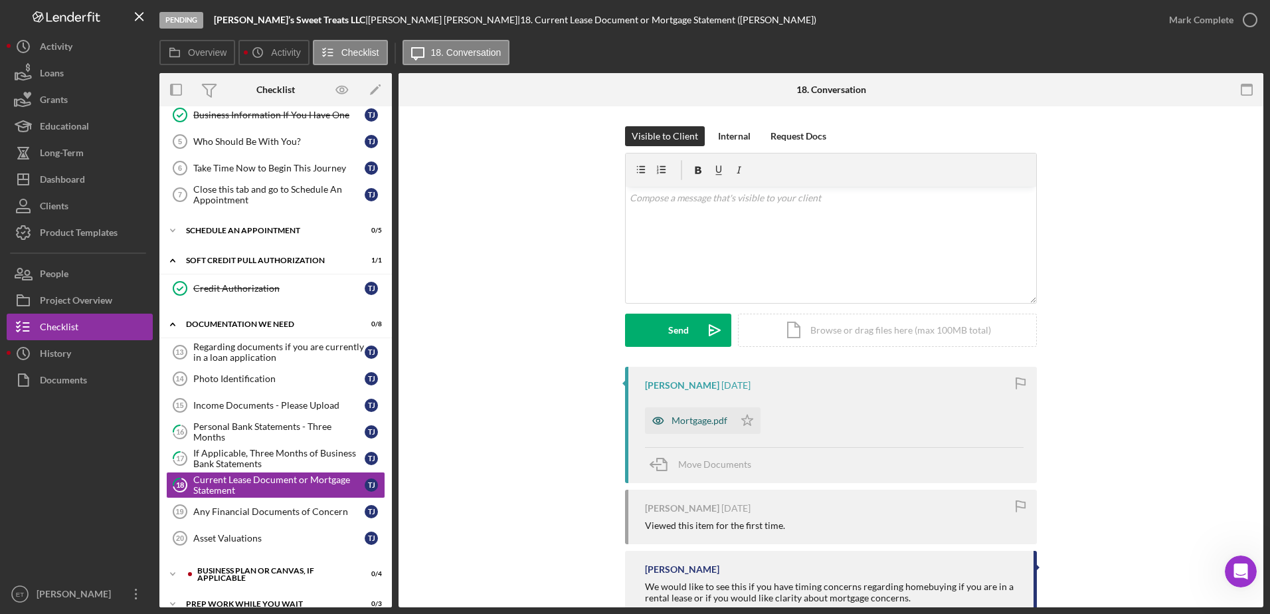
click at [630, 417] on icon "button" at bounding box center [658, 420] width 27 height 27
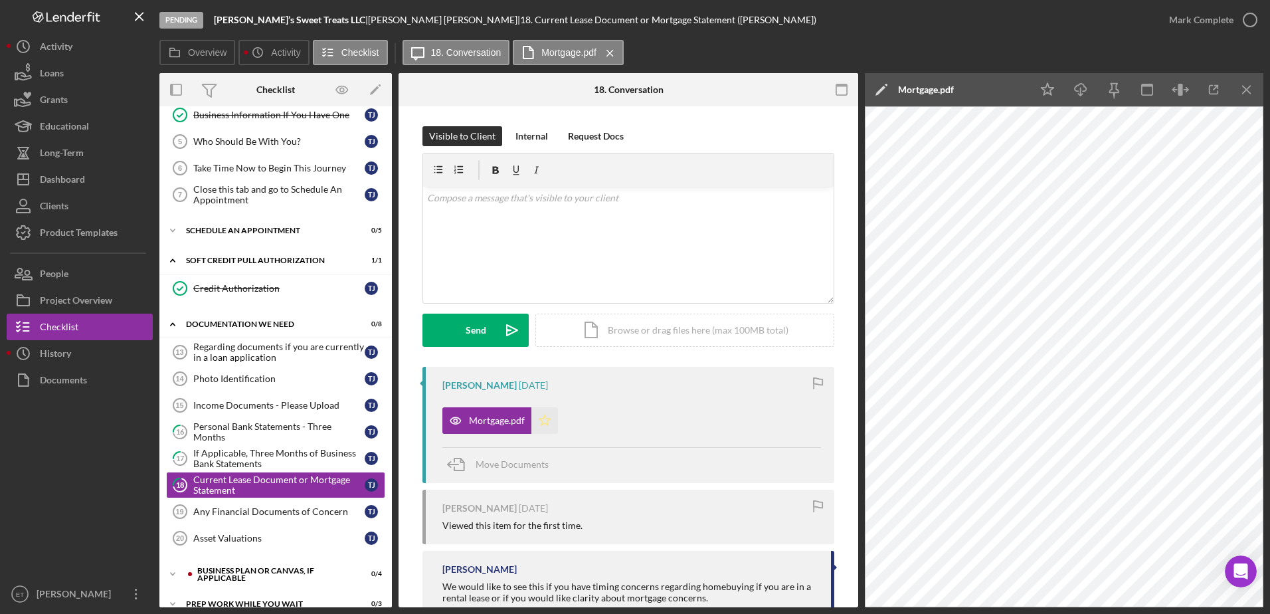
click at [546, 424] on icon "Icon/Star" at bounding box center [544, 420] width 27 height 27
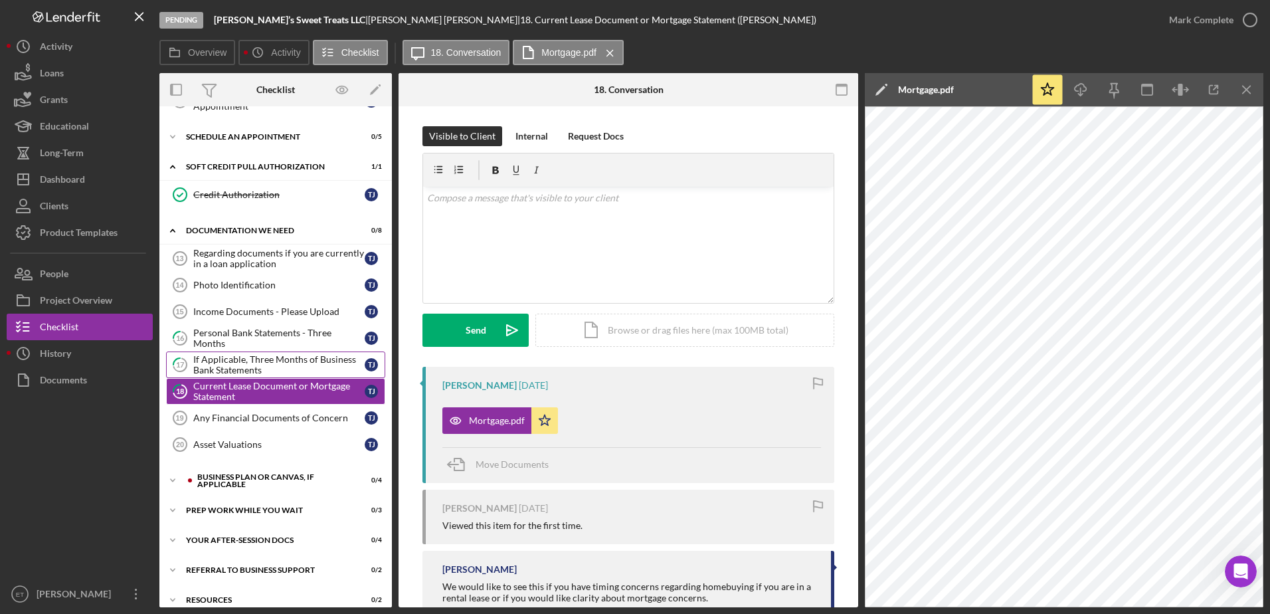
scroll to position [217, 0]
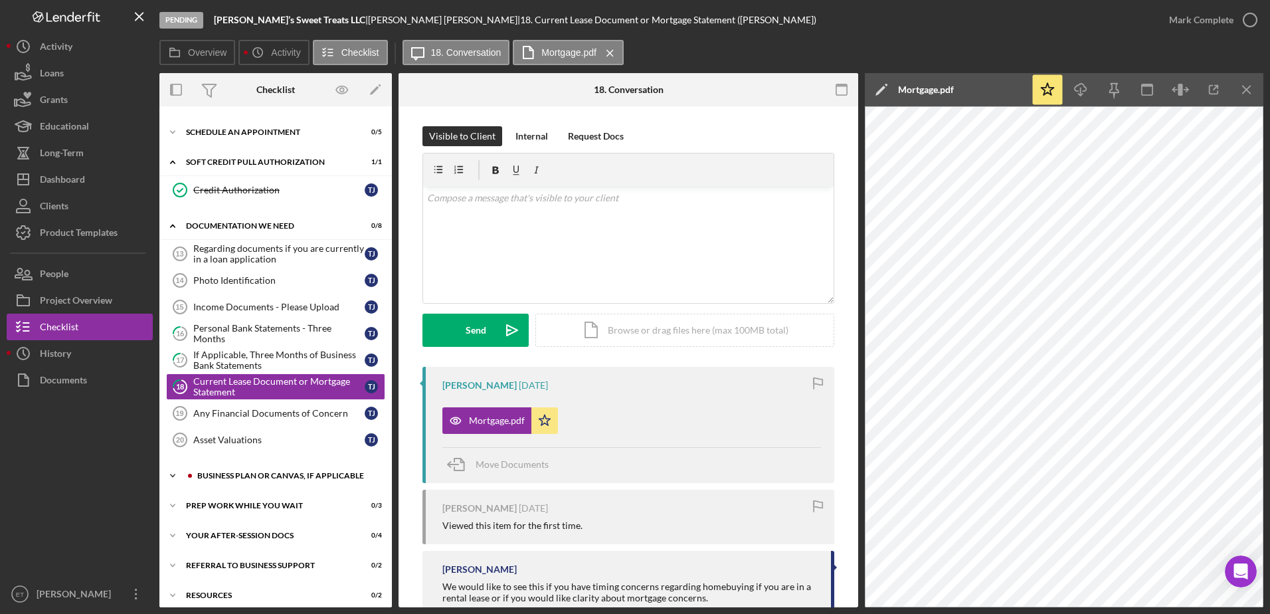
click at [255, 481] on div "Icon/Expander Business Plan or Canvas, if applicable 0 / 4" at bounding box center [275, 475] width 232 height 27
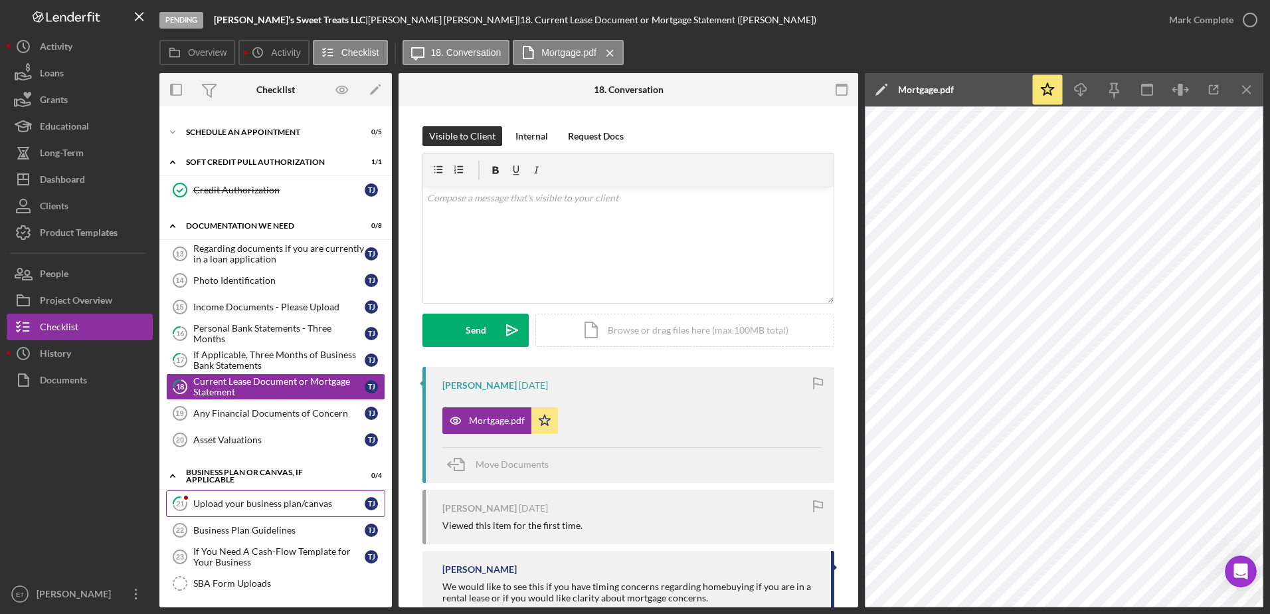
click at [234, 509] on link "21 Upload your business plan/canvas T J" at bounding box center [275, 503] width 219 height 27
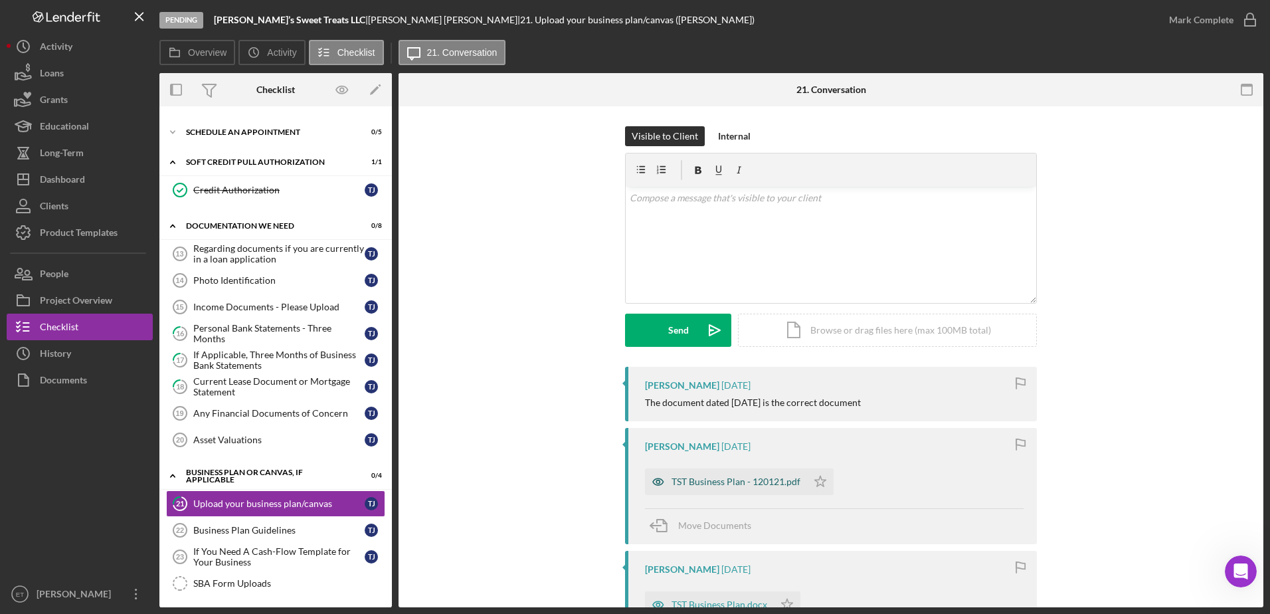
click at [630, 481] on icon "button" at bounding box center [658, 481] width 27 height 27
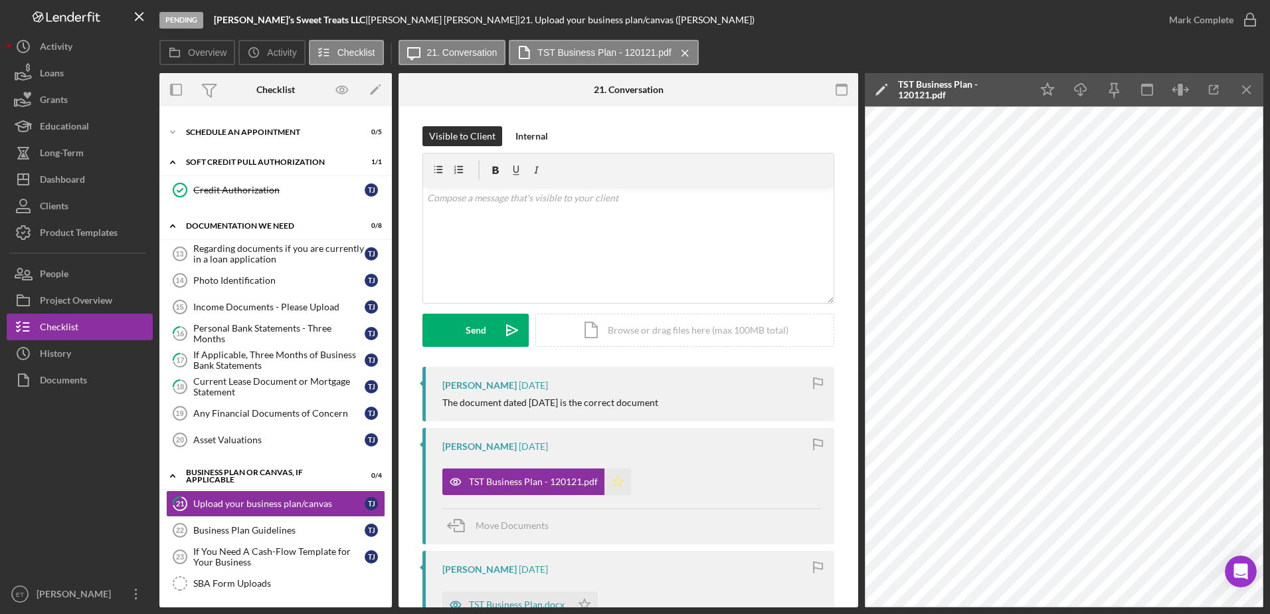
click at [614, 485] on polygon "button" at bounding box center [617, 481] width 11 height 11
click at [630, 21] on polyline "button" at bounding box center [1249, 20] width 5 height 3
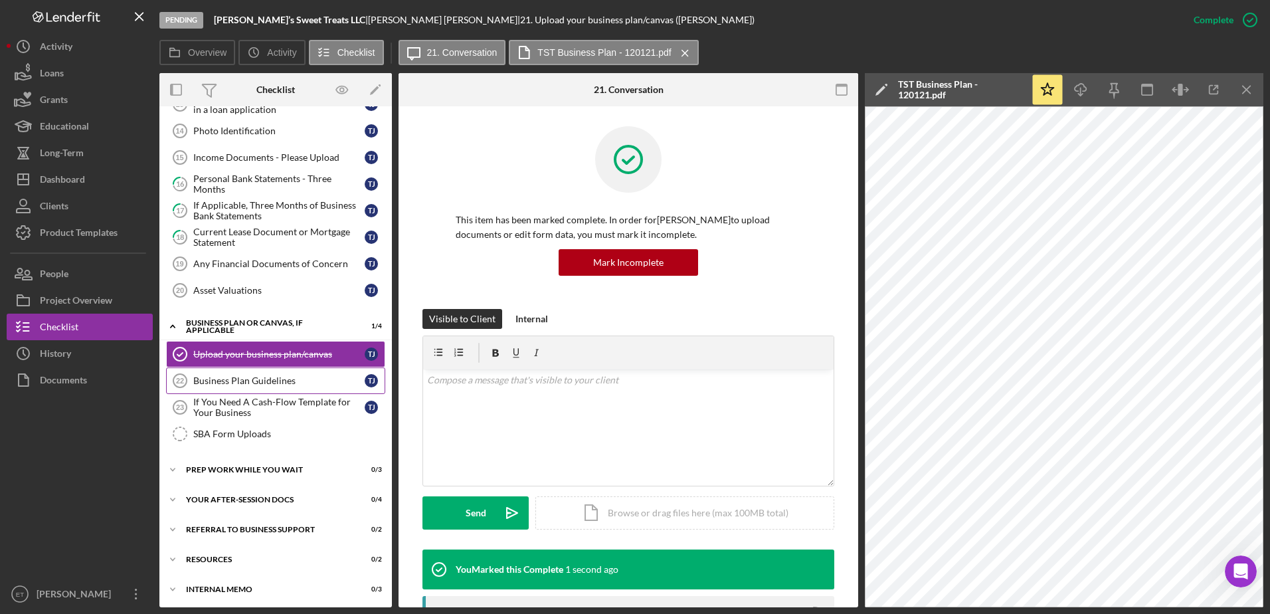
scroll to position [369, 0]
click at [221, 496] on div "Your After-Session Docs" at bounding box center [280, 497] width 189 height 8
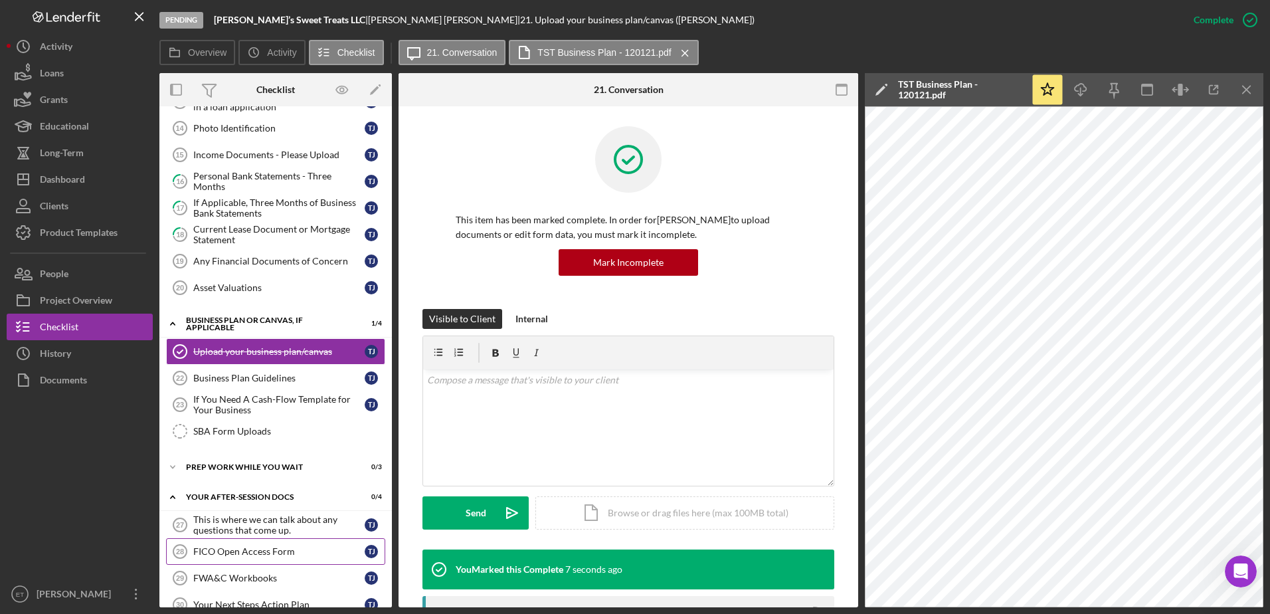
click at [228, 550] on div "FICO Open Access Form" at bounding box center [278, 551] width 171 height 11
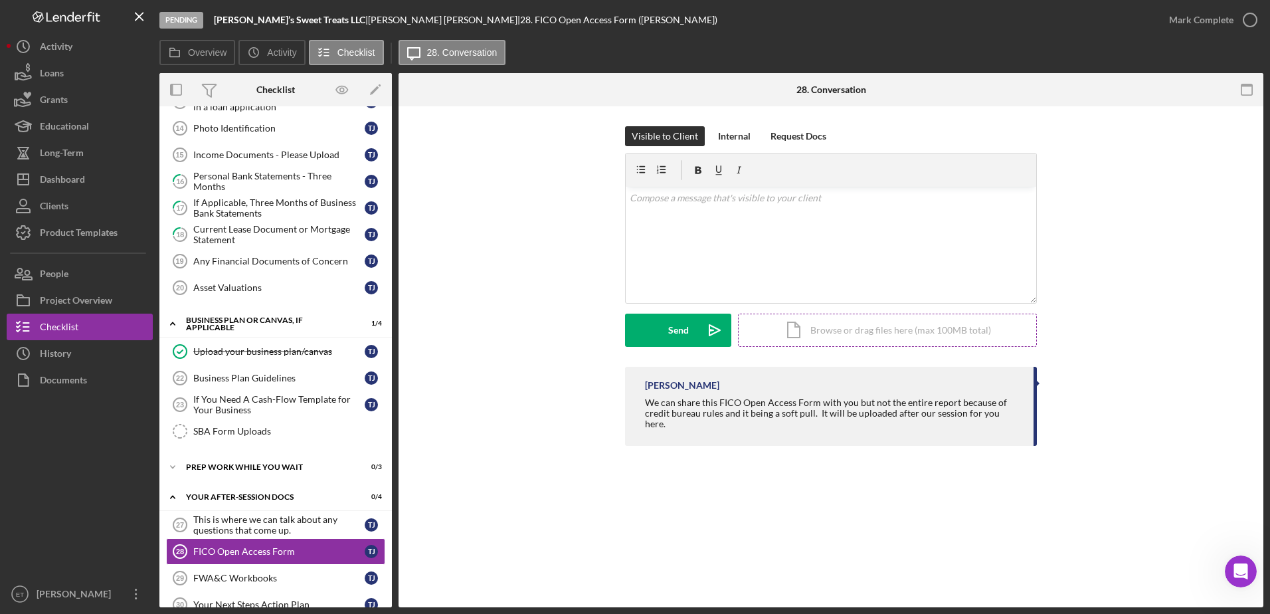
click at [630, 331] on div "Icon/Document Browse or drag files here (max 100MB total) Tap to choose files o…" at bounding box center [887, 330] width 299 height 33
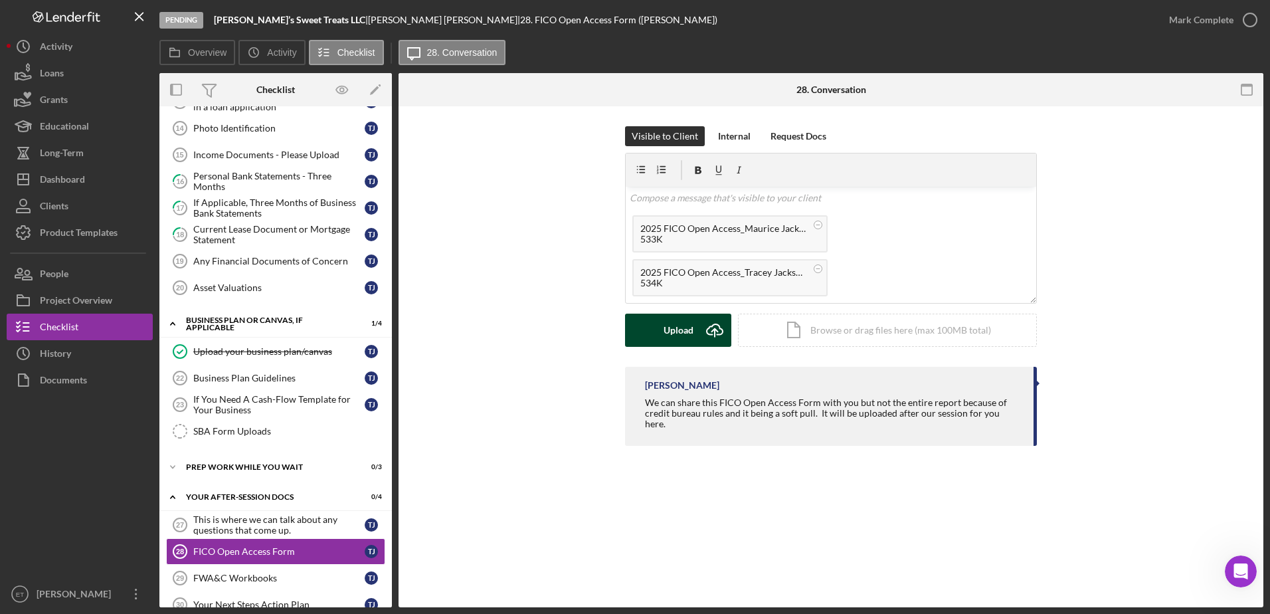
click at [630, 333] on div "Upload" at bounding box center [679, 330] width 30 height 33
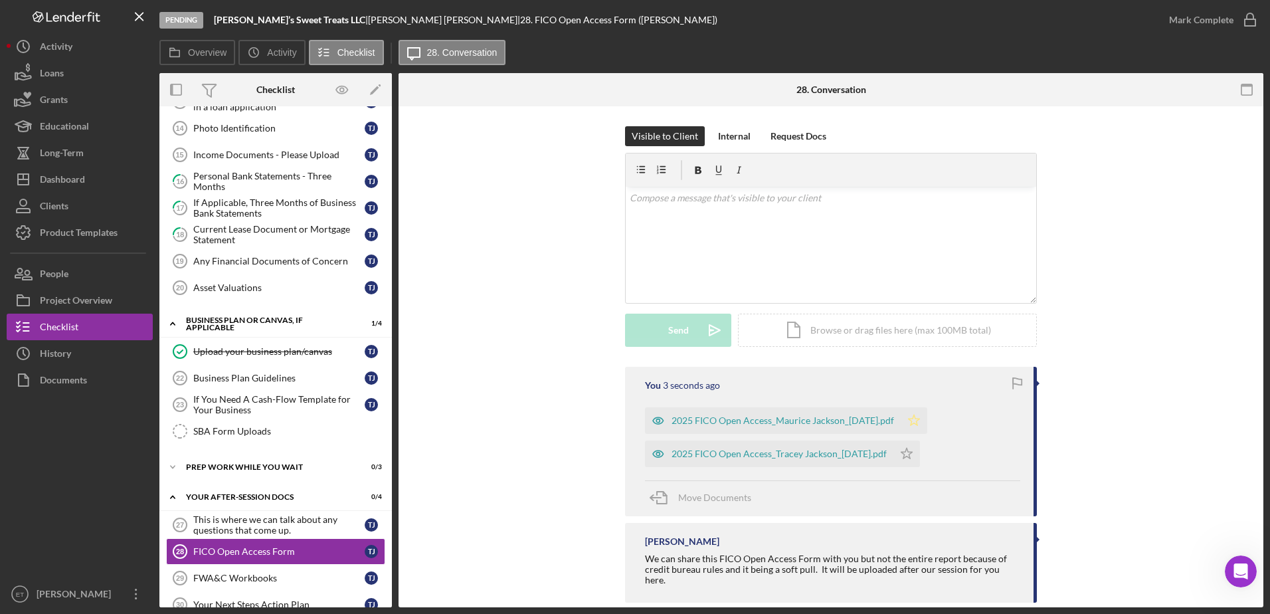
click at [630, 415] on icon "Icon/Star" at bounding box center [914, 420] width 27 height 27
click at [630, 455] on icon "Icon/Star" at bounding box center [906, 453] width 27 height 27
click at [246, 577] on div "FWA&C Workbooks" at bounding box center [278, 578] width 171 height 11
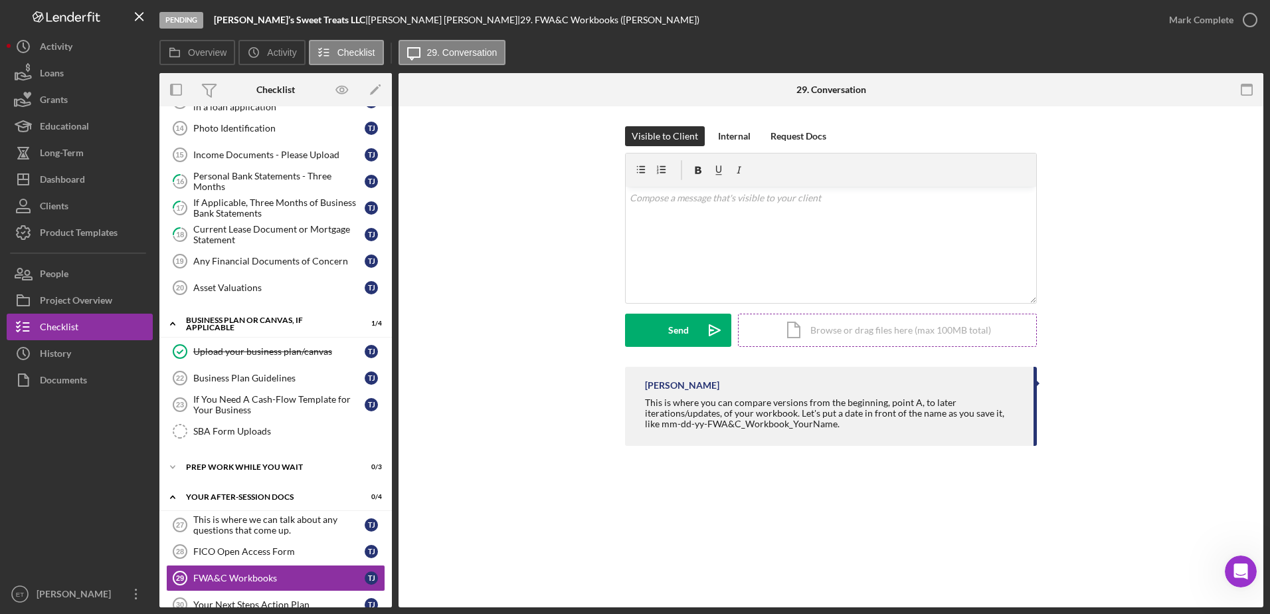
click at [630, 327] on div "Icon/Document Browse or drag files here (max 100MB total) Tap to choose files o…" at bounding box center [887, 330] width 299 height 33
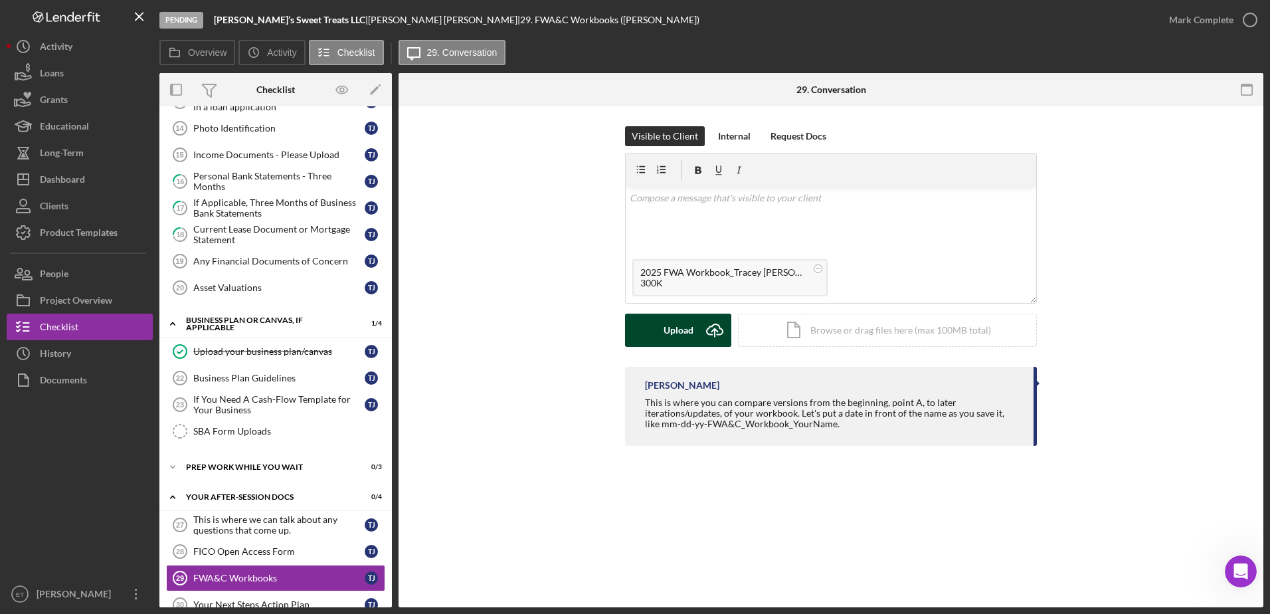
click at [630, 337] on div "Upload" at bounding box center [679, 330] width 30 height 33
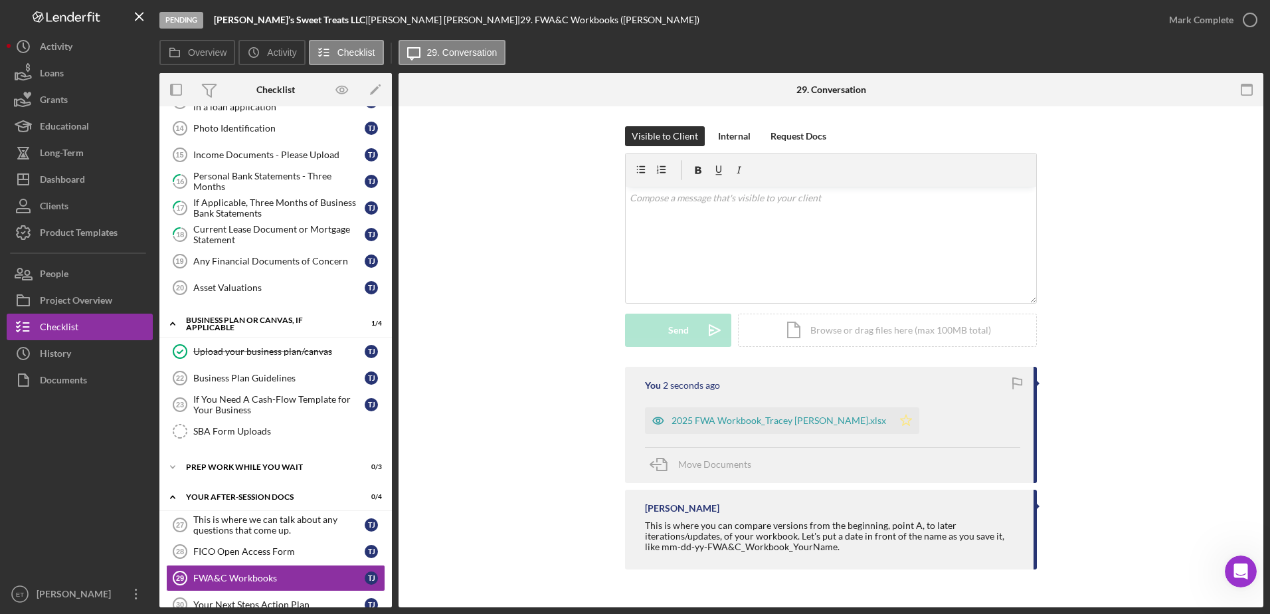
click at [630, 418] on icon "Icon/Star" at bounding box center [906, 420] width 27 height 27
click at [74, 473] on div at bounding box center [80, 486] width 146 height 187
click at [75, 184] on div "Dashboard" at bounding box center [62, 181] width 45 height 30
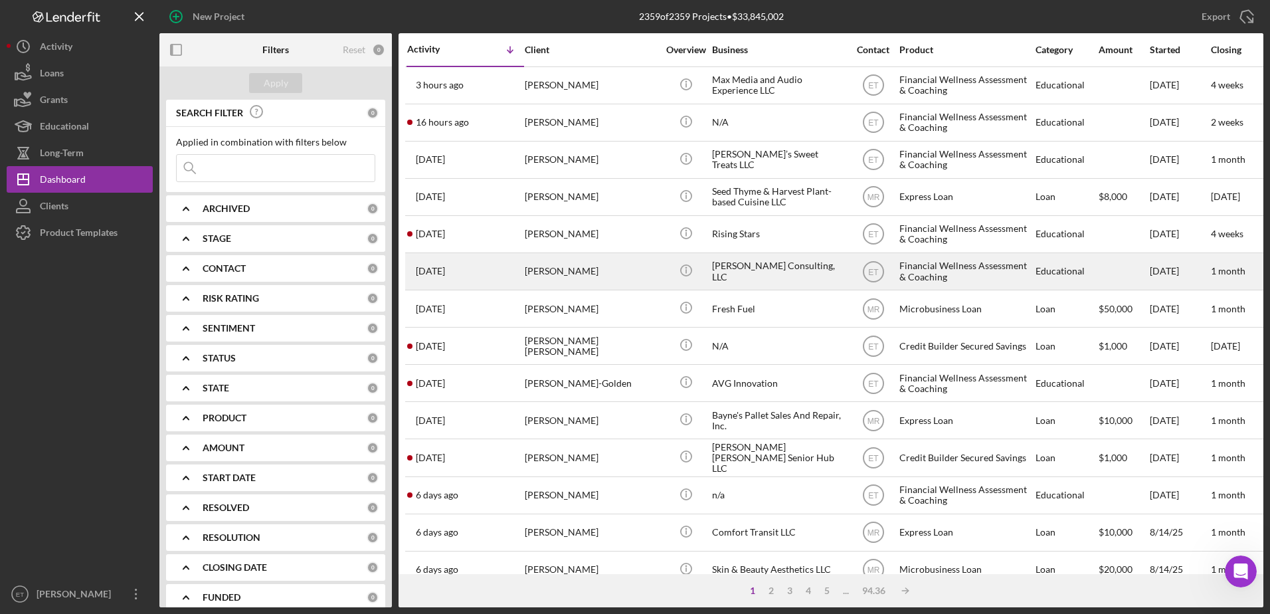
click at [630, 262] on div "[PERSON_NAME] Consulting, LLC" at bounding box center [778, 271] width 133 height 35
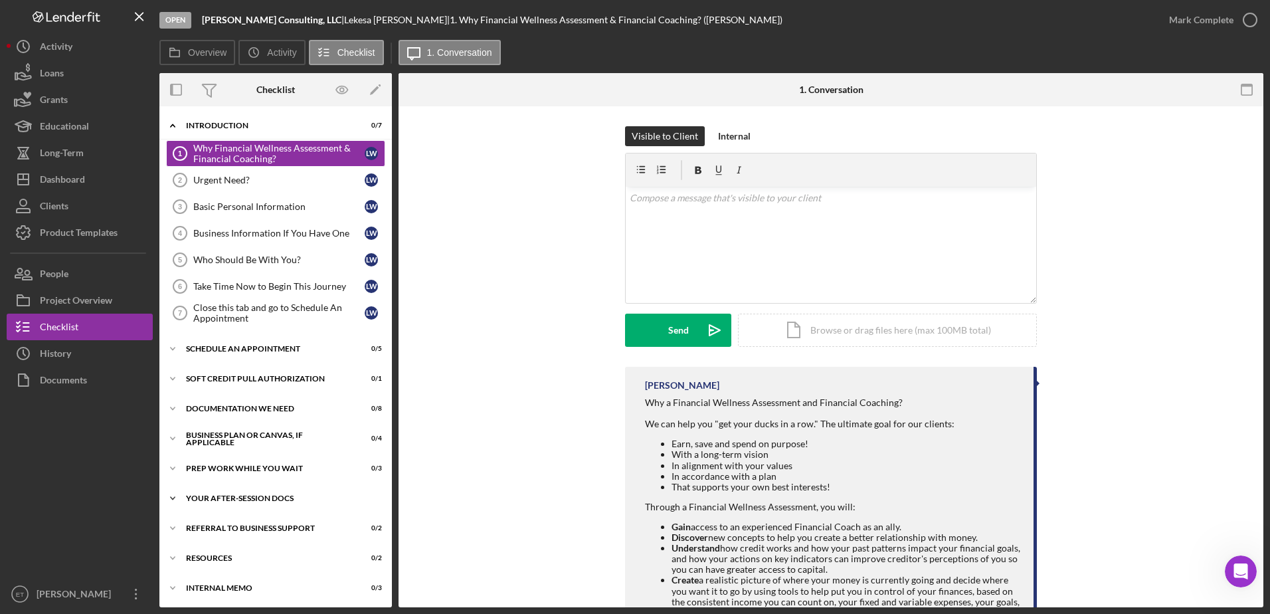
click at [234, 496] on div "Your After-Session Docs" at bounding box center [280, 498] width 189 height 8
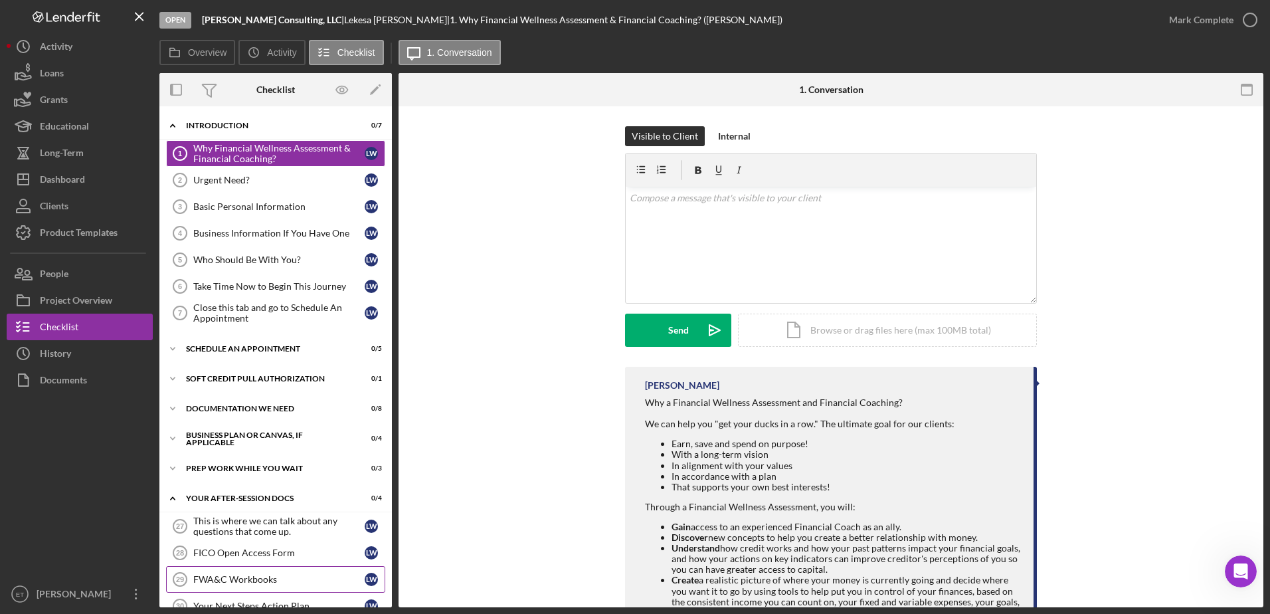
click at [244, 576] on div "FWA&C Workbooks" at bounding box center [278, 579] width 171 height 11
